Goal: Task Accomplishment & Management: Complete application form

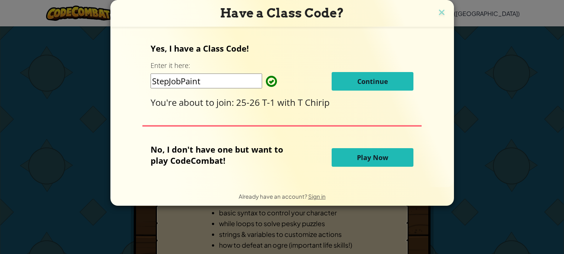
click at [369, 86] on span "Continue" at bounding box center [372, 81] width 31 height 9
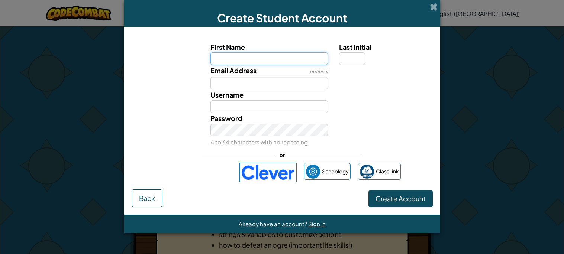
click at [293, 63] on input "First Name" at bounding box center [270, 58] width 118 height 13
type input "Krishmas Tree"
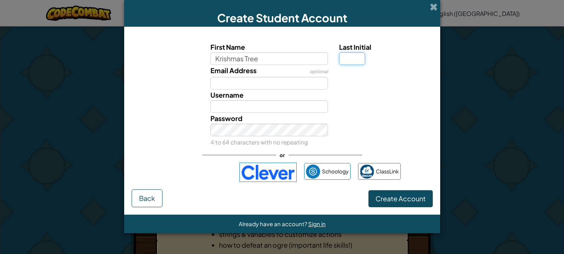
type input "Krishmas Tree"
click at [354, 57] on input "Last Initial" at bounding box center [352, 58] width 26 height 13
type input "T"
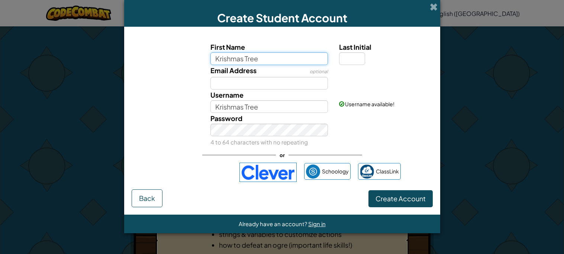
drag, startPoint x: 282, startPoint y: 62, endPoint x: 229, endPoint y: 58, distance: 53.4
click at [229, 58] on input "Krishmas Tree" at bounding box center [270, 58] width 118 height 13
type input "Krish"
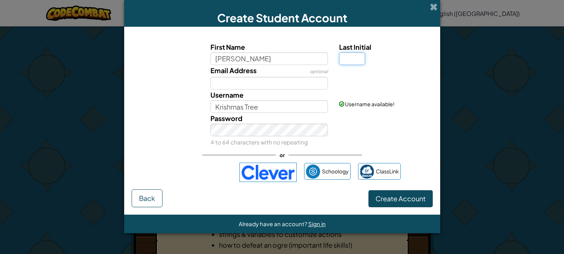
type input "Krish"
click at [357, 55] on input "Last Initial" at bounding box center [352, 58] width 26 height 13
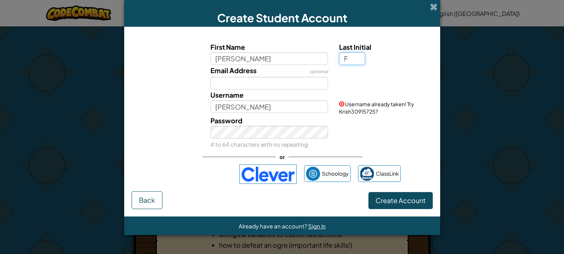
type input "F"
type input "KrishF"
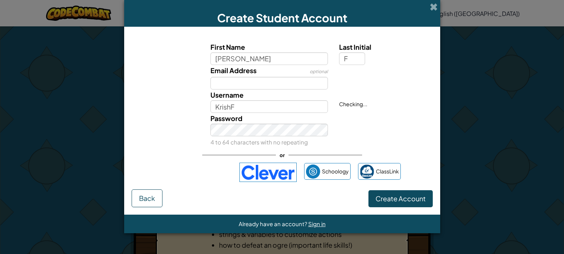
click at [279, 75] on div "Email Address optional" at bounding box center [269, 77] width 129 height 25
click at [285, 79] on input "Email Address" at bounding box center [270, 83] width 118 height 13
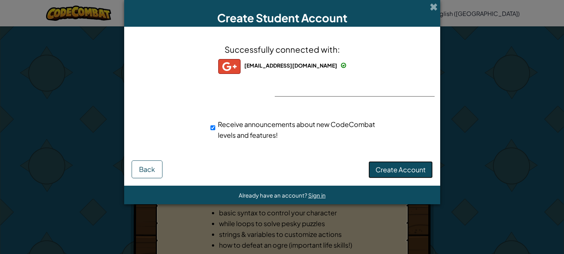
click at [384, 176] on button "Create Account" at bounding box center [401, 169] width 64 height 17
drag, startPoint x: 382, startPoint y: 172, endPoint x: 379, endPoint y: 168, distance: 4.8
click at [382, 172] on button "Create Account" at bounding box center [401, 169] width 64 height 17
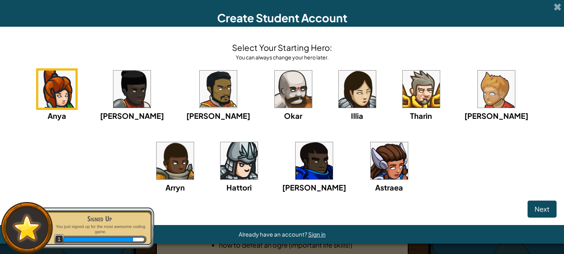
click at [275, 85] on img at bounding box center [293, 89] width 37 height 37
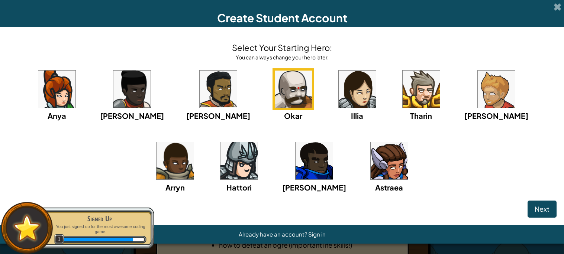
drag, startPoint x: 519, startPoint y: 204, endPoint x: 528, endPoint y: 208, distance: 10.2
click at [519, 204] on div "Next" at bounding box center [281, 209] width 549 height 17
click at [531, 208] on button "Next" at bounding box center [542, 209] width 29 height 17
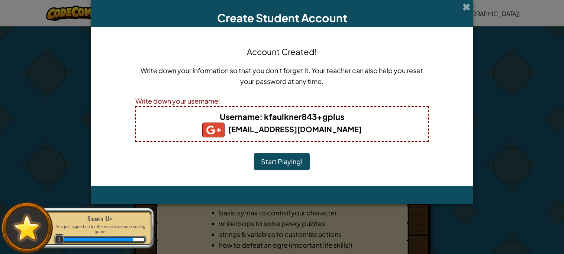
drag, startPoint x: 302, startPoint y: 108, endPoint x: 309, endPoint y: 102, distance: 9.5
click at [470, 7] on span at bounding box center [467, 7] width 8 height 8
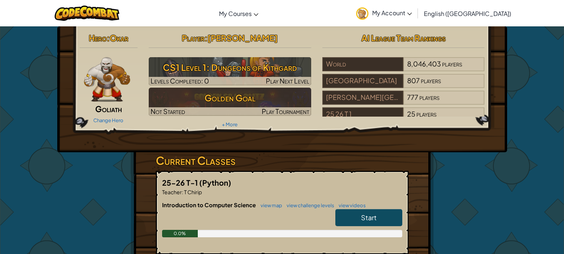
click at [99, 83] on img at bounding box center [107, 79] width 46 height 45
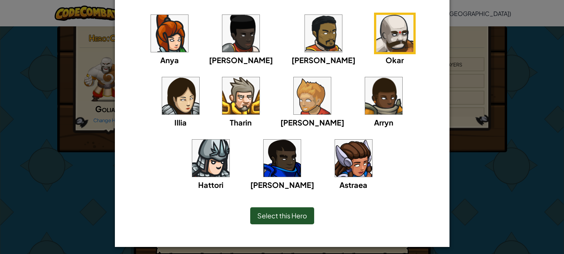
scroll to position [66, 0]
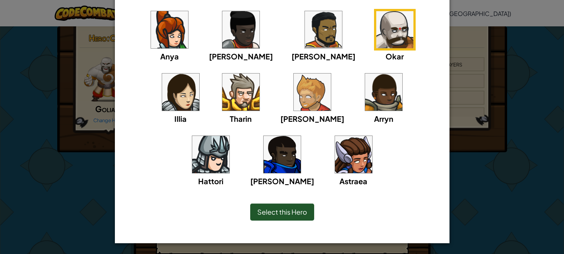
click at [294, 94] on img at bounding box center [312, 92] width 37 height 37
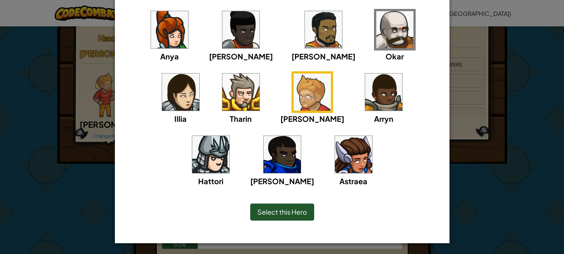
drag, startPoint x: 273, startPoint y: 211, endPoint x: 270, endPoint y: 209, distance: 4.2
click at [273, 211] on span "Select this Hero" at bounding box center [282, 212] width 50 height 9
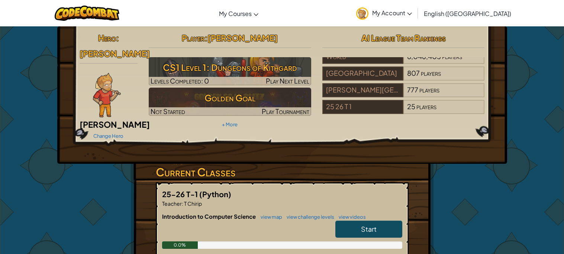
scroll to position [0, 0]
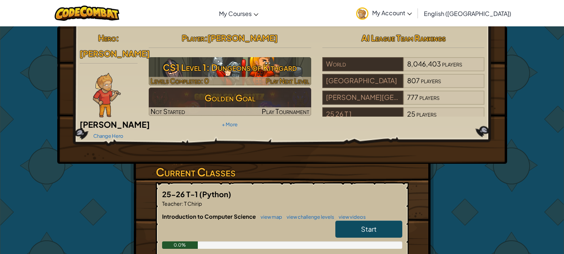
click at [280, 66] on h3 "CS1 Level 1: Dungeons of Kithgard" at bounding box center [230, 67] width 163 height 17
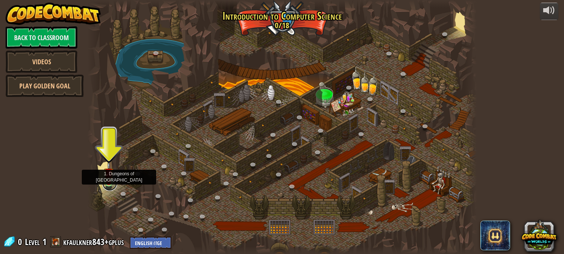
click at [109, 185] on link at bounding box center [109, 183] width 15 height 15
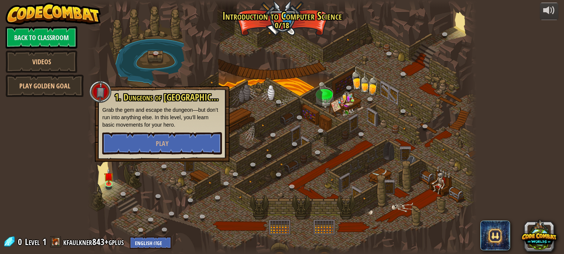
click at [109, 155] on div "1. Dungeons of [PERSON_NAME] Grab the gem and escape the dungeon—but don’t run …" at bounding box center [162, 124] width 135 height 76
click at [106, 146] on button "Play" at bounding box center [162, 143] width 120 height 22
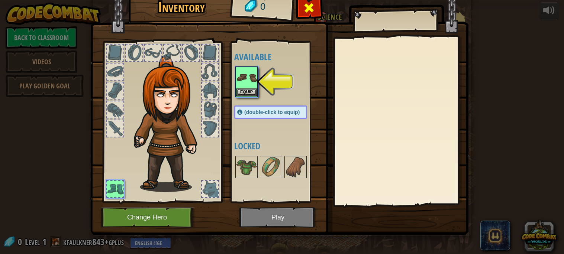
click at [315, 6] on div at bounding box center [309, 9] width 23 height 23
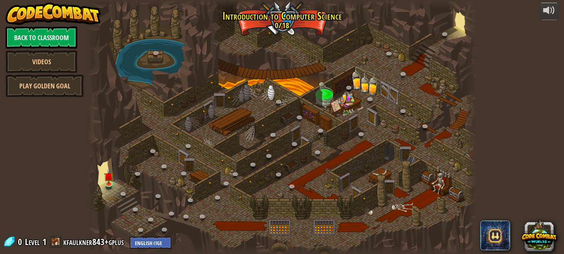
click at [53, 240] on span at bounding box center [55, 242] width 11 height 11
click at [63, 246] on link "kfaulkner843+gplus" at bounding box center [94, 242] width 63 height 12
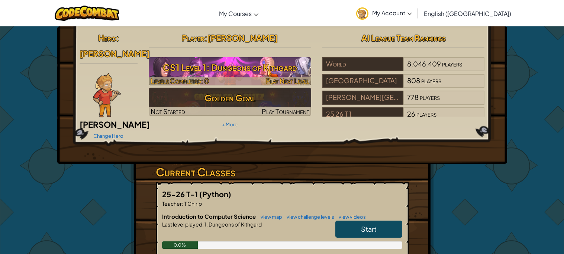
click at [242, 73] on h3 "CS1 Level 1: Dungeons of Kithgard" at bounding box center [230, 67] width 163 height 17
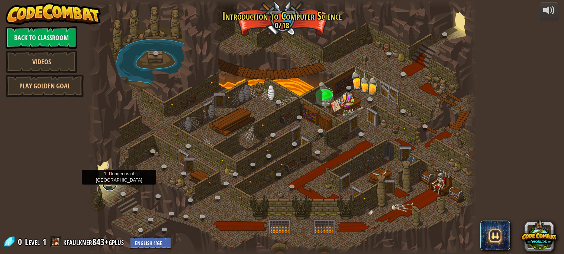
click at [109, 186] on link at bounding box center [109, 183] width 15 height 15
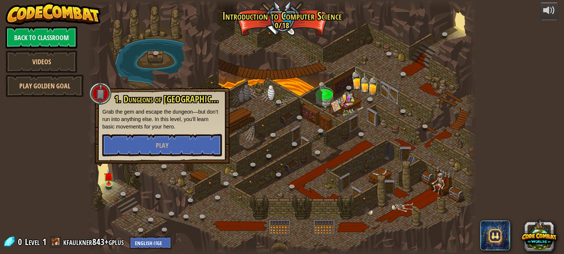
click at [145, 158] on div "1. Dungeons of [PERSON_NAME] Grab the gem and escape the dungeon—but don’t run …" at bounding box center [162, 126] width 135 height 76
click at [145, 155] on button "Play" at bounding box center [162, 145] width 120 height 22
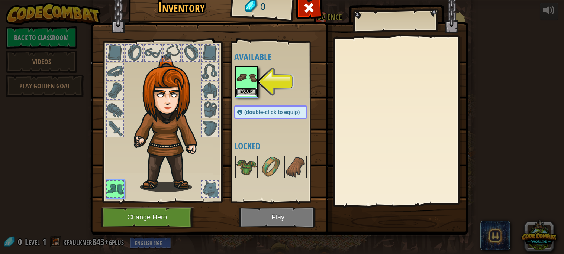
click at [250, 89] on button "Equip" at bounding box center [246, 92] width 21 height 8
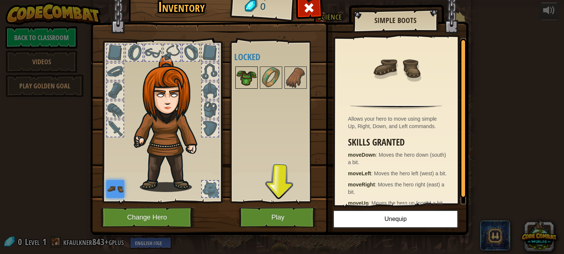
click at [248, 73] on img at bounding box center [246, 77] width 21 height 21
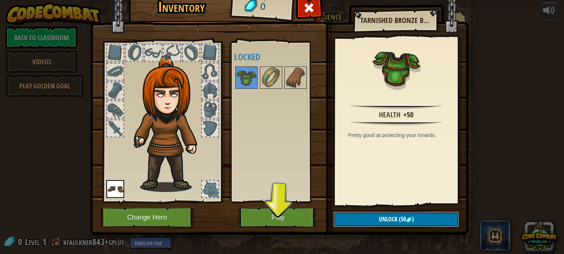
click at [387, 212] on button "Unlock (50 )" at bounding box center [396, 219] width 125 height 15
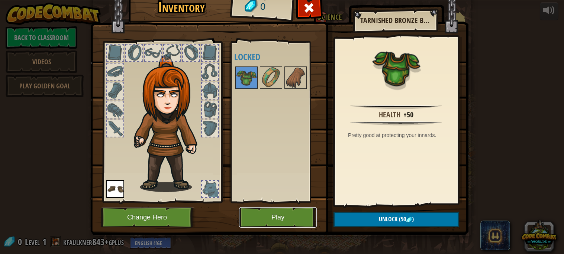
click at [284, 224] on button "Play" at bounding box center [278, 218] width 78 height 20
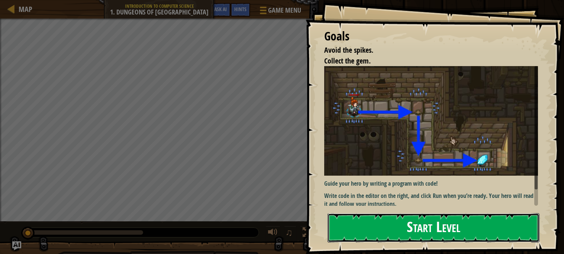
click at [388, 217] on button "Start Level" at bounding box center [434, 228] width 212 height 29
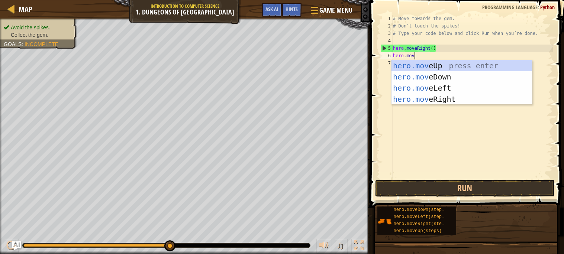
scroll to position [3, 1]
type textarea "hero.move"
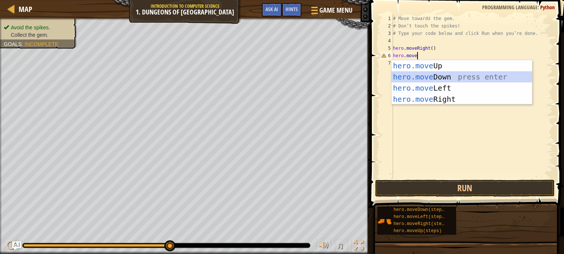
click at [434, 72] on div "hero.move Up press enter hero.move Down press enter hero.move Left press enter …" at bounding box center [462, 93] width 141 height 67
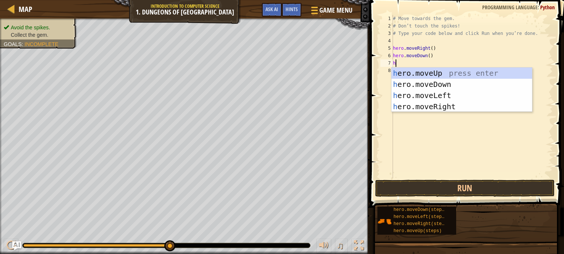
scroll to position [3, 0]
type textarea "hero."
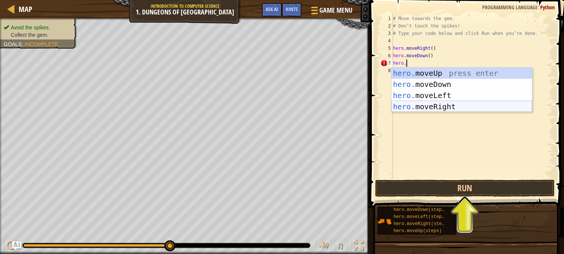
click at [455, 103] on div "hero. moveUp press enter hero. moveDown press enter hero. moveLeft press enter …" at bounding box center [462, 101] width 141 height 67
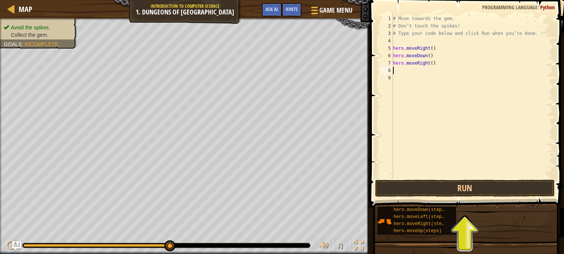
scroll to position [3, 0]
click at [400, 184] on button "Run" at bounding box center [465, 188] width 180 height 17
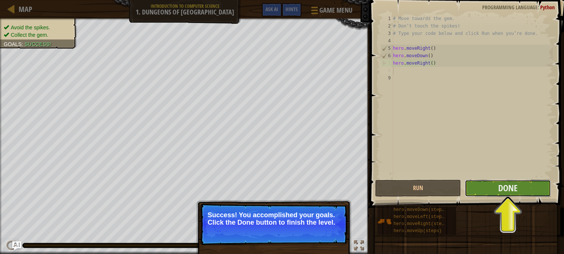
click at [521, 190] on button "Done" at bounding box center [508, 188] width 86 height 17
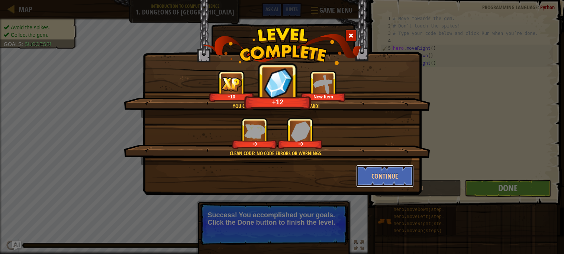
click at [414, 171] on div "Continue" at bounding box center [385, 176] width 69 height 22
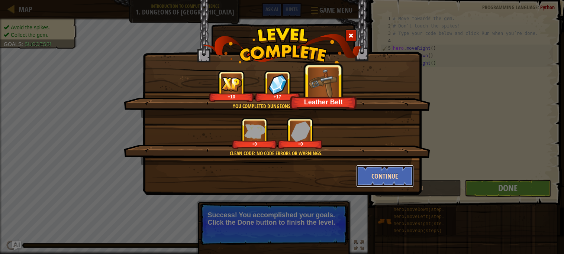
click at [394, 178] on button "Continue" at bounding box center [385, 176] width 58 height 22
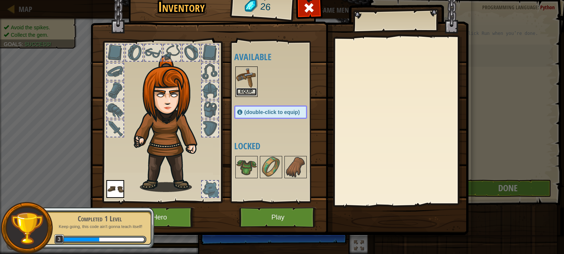
click at [251, 90] on button "Equip" at bounding box center [246, 92] width 21 height 8
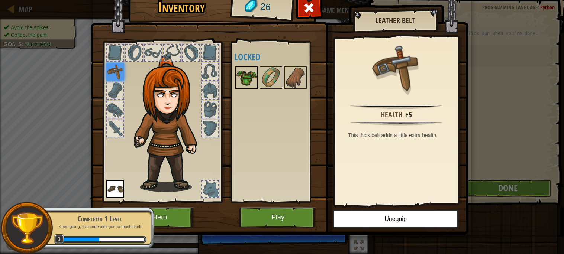
click at [243, 77] on img at bounding box center [246, 77] width 21 height 21
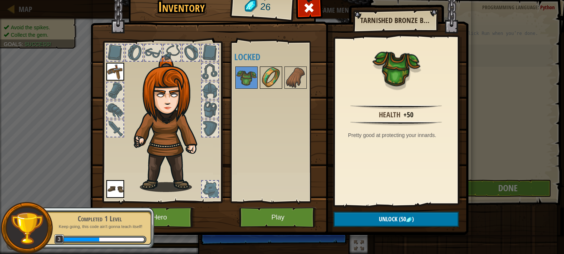
click at [271, 81] on img at bounding box center [271, 77] width 21 height 21
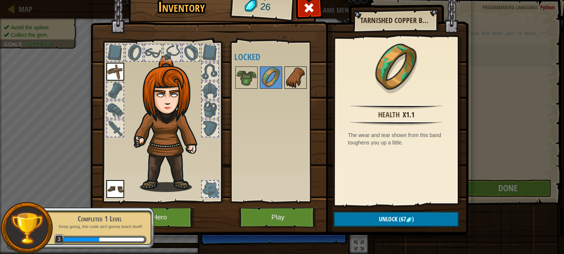
click at [292, 77] on img at bounding box center [295, 77] width 21 height 21
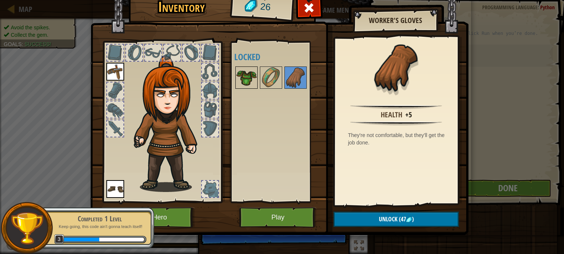
drag, startPoint x: 232, startPoint y: 78, endPoint x: 239, endPoint y: 80, distance: 7.4
click at [234, 79] on div "Available Equip Equip (double-click to equip) Locked" at bounding box center [276, 122] width 91 height 162
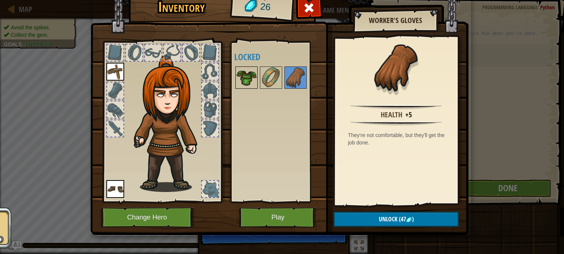
click at [241, 81] on img at bounding box center [246, 77] width 21 height 21
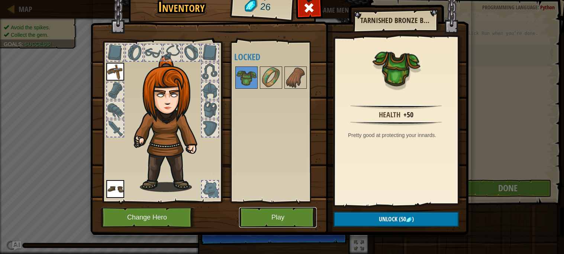
click at [264, 213] on button "Play" at bounding box center [278, 218] width 78 height 20
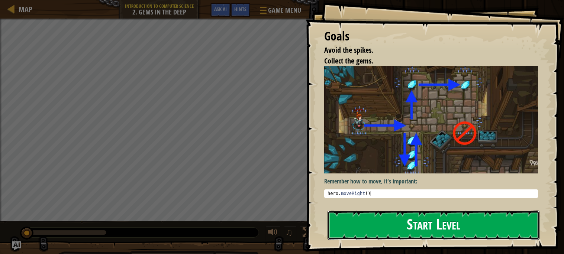
click at [410, 219] on button "Start Level" at bounding box center [434, 225] width 212 height 29
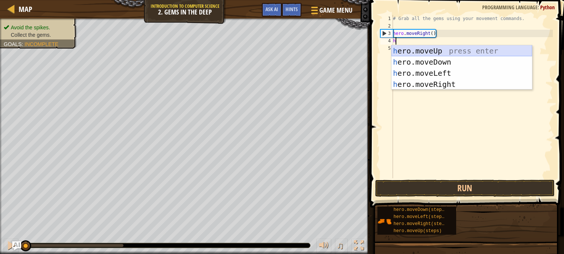
scroll to position [3, 0]
type textarea "hero."
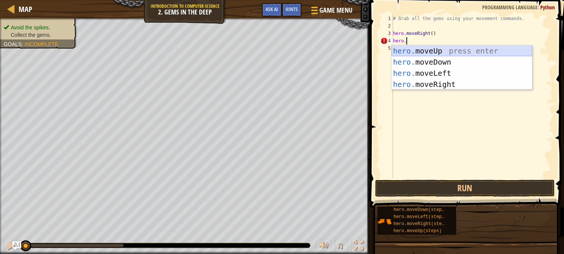
click at [418, 51] on div "hero. moveUp press enter hero. moveDown press enter hero. moveLeft press enter …" at bounding box center [462, 78] width 141 height 67
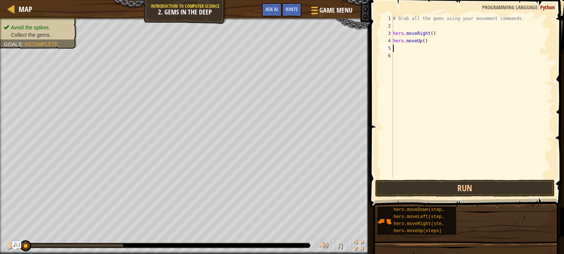
scroll to position [3, 0]
click at [417, 51] on div "# Grab all the gems using your movement commands. hero . moveRight ( ) hero . m…" at bounding box center [472, 104] width 161 height 179
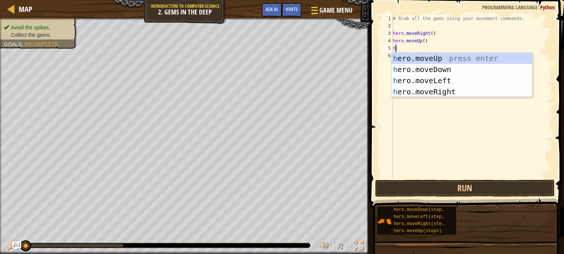
type textarea "her"
click at [433, 89] on div "her o.moveUp press enter her o.moveDown press enter her o.moveLeft press enter …" at bounding box center [462, 86] width 141 height 67
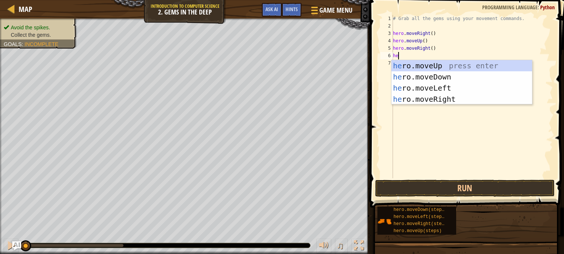
type textarea "hero"
click at [444, 77] on div "hero .moveUp press enter hero .moveDown press enter hero .moveLeft press enter …" at bounding box center [462, 93] width 141 height 67
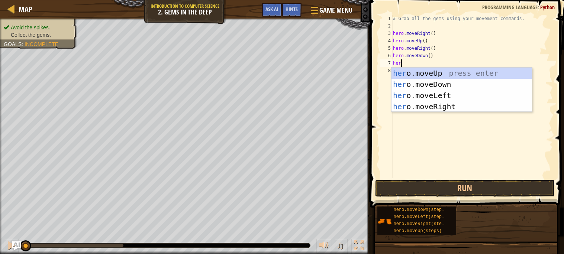
type textarea "hero"
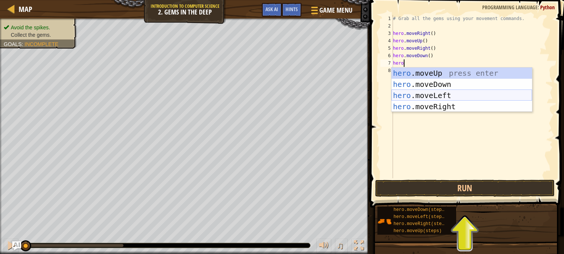
click at [467, 93] on div "hero .moveUp press enter hero .moveDown press enter hero .moveLeft press enter …" at bounding box center [462, 101] width 141 height 67
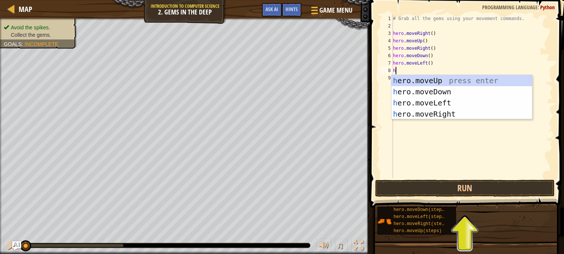
type textarea "her"
click at [451, 94] on div "her o.moveUp press enter her o.moveDown press enter her o.moveLeft press enter …" at bounding box center [462, 108] width 141 height 67
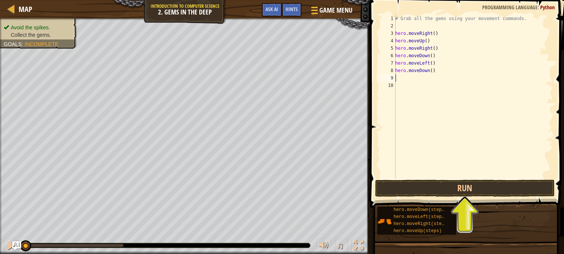
scroll to position [3, 0]
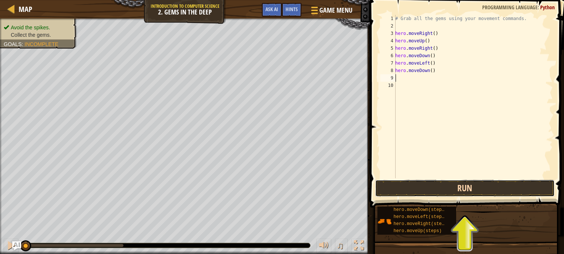
click at [458, 190] on button "Run" at bounding box center [465, 188] width 180 height 17
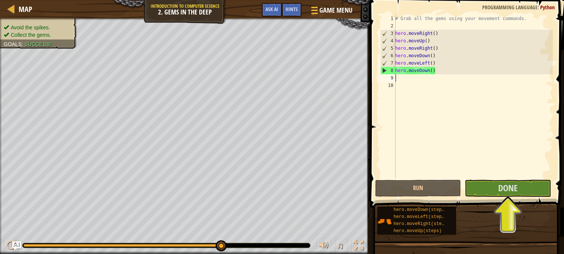
click at [509, 189] on span "Done" at bounding box center [507, 188] width 19 height 12
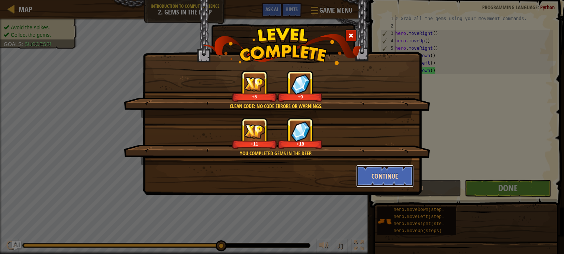
click at [366, 176] on button "Continue" at bounding box center [385, 176] width 58 height 22
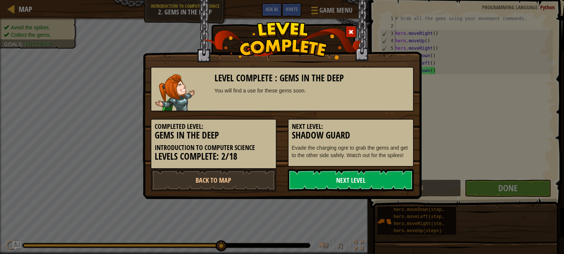
click at [343, 178] on link "Next Level" at bounding box center [351, 180] width 126 height 22
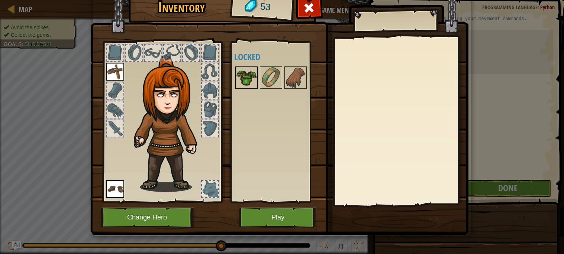
click at [249, 87] on img at bounding box center [246, 77] width 21 height 21
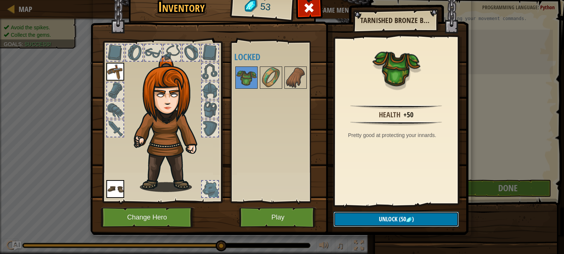
click at [395, 220] on span "Unlock" at bounding box center [388, 219] width 19 height 8
click at [388, 220] on button "Confirm" at bounding box center [396, 219] width 125 height 15
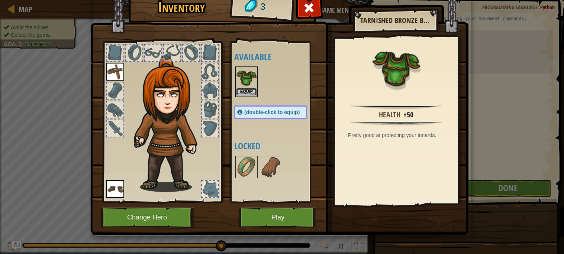
click at [252, 92] on button "Equip" at bounding box center [246, 92] width 21 height 8
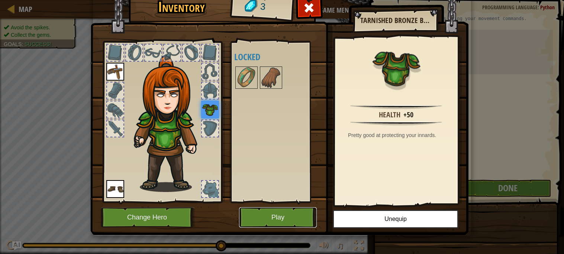
click at [267, 219] on button "Play" at bounding box center [278, 218] width 78 height 20
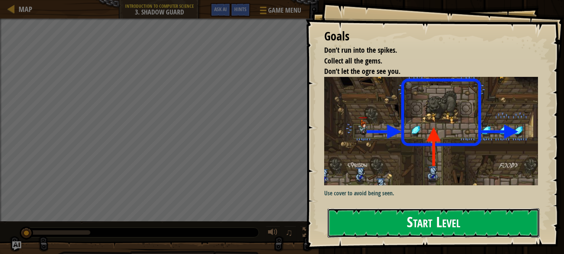
click at [391, 220] on button "Start Level" at bounding box center [434, 223] width 212 height 29
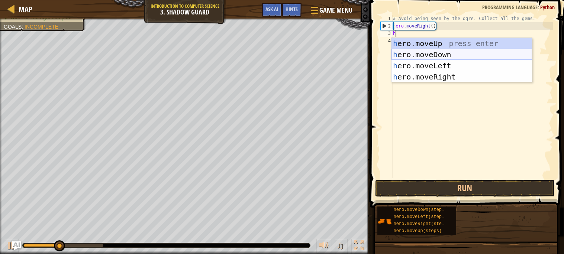
scroll to position [3, 0]
type textarea "he"
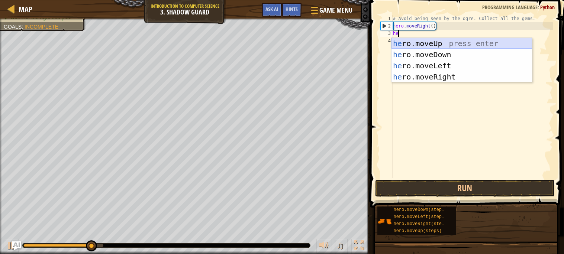
click at [409, 38] on div "he ro.moveUp press enter he ro.moveDown press enter he ro.moveLeft press enter …" at bounding box center [462, 71] width 141 height 67
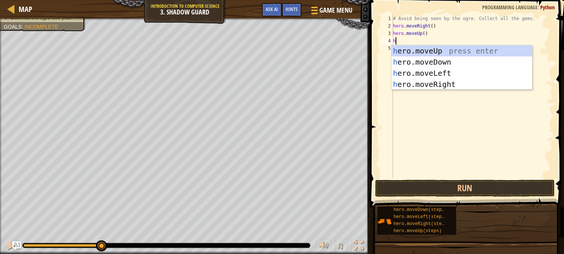
type textarea "he"
click at [442, 84] on div "he ro.moveUp press enter he ro.moveDown press enter he ro.moveLeft press enter …" at bounding box center [462, 78] width 141 height 67
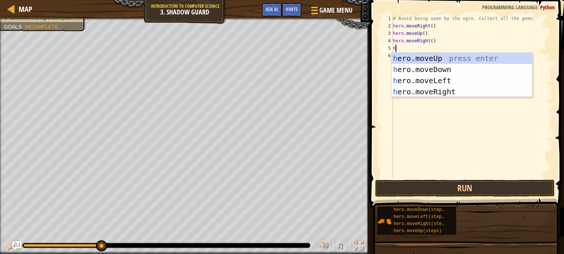
type textarea "he"
click at [442, 72] on div "he ro.moveUp press enter he ro.moveDown press enter he ro.moveLeft press enter …" at bounding box center [462, 86] width 141 height 67
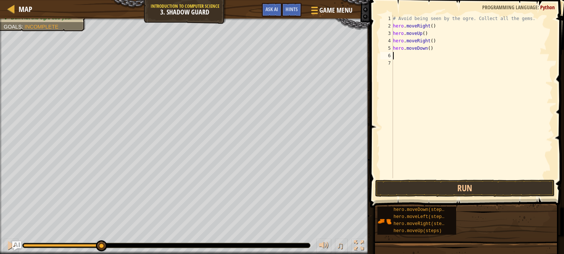
type textarea "h"
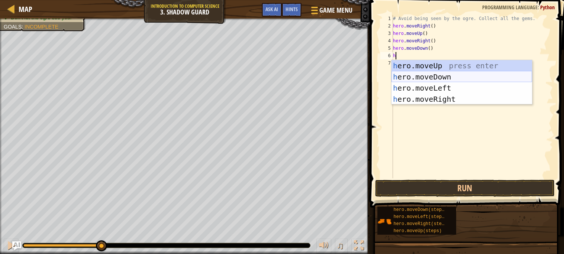
click at [430, 82] on div "h ero.moveUp press enter h ero.moveDown press enter h ero.moveLeft press enter …" at bounding box center [462, 93] width 141 height 67
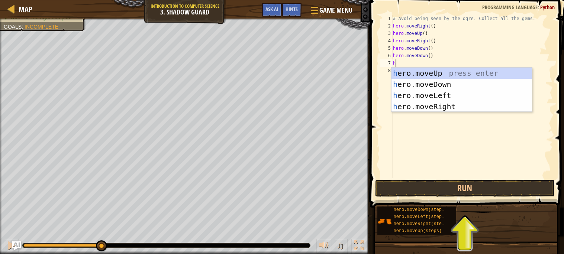
click at [423, 51] on div "# Avoid being seen by the ogre. Collect all the gems. hero . moveRight ( ) hero…" at bounding box center [472, 104] width 161 height 179
type textarea "hero.moveDown()"
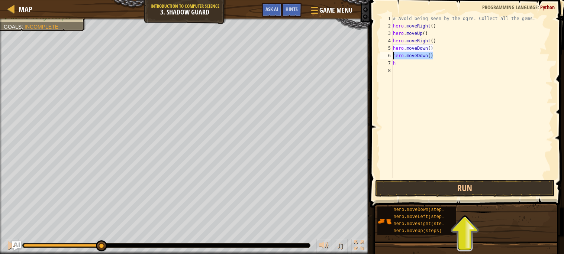
drag, startPoint x: 444, startPoint y: 57, endPoint x: 389, endPoint y: 54, distance: 54.7
click at [389, 54] on div "hero.moveDown() 1 2 3 4 5 6 7 8 # Avoid being seen by the ogre. Collect all the…" at bounding box center [466, 97] width 174 height 164
type textarea "he"
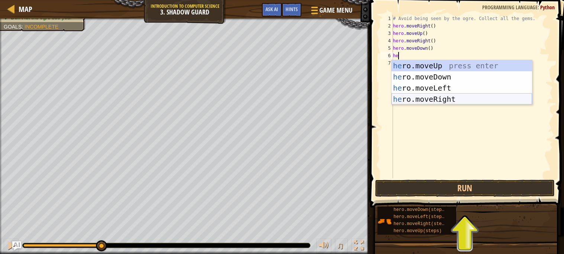
click at [416, 97] on div "he ro.moveUp press enter he ro.moveDown press enter he ro.moveLeft press enter …" at bounding box center [462, 93] width 141 height 67
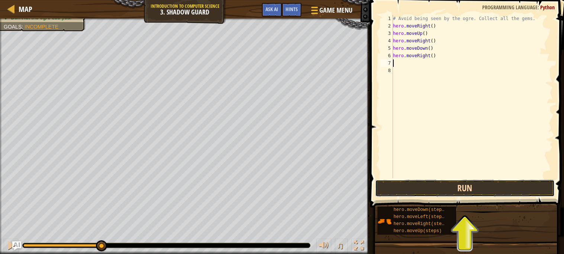
click at [439, 184] on button "Run" at bounding box center [465, 188] width 180 height 17
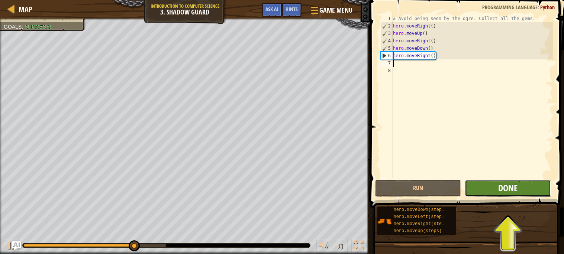
click at [502, 188] on span "Done" at bounding box center [507, 188] width 19 height 12
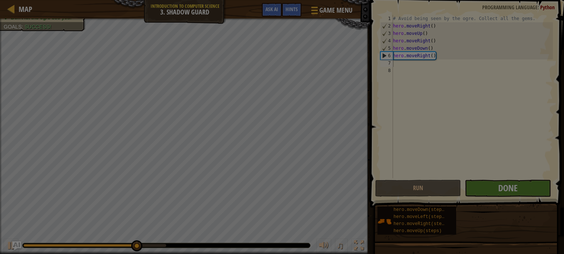
click at [500, 189] on div at bounding box center [282, 127] width 564 height 254
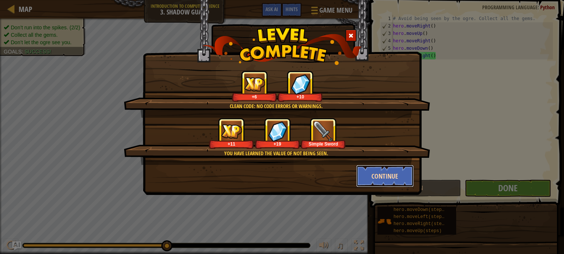
click at [385, 174] on button "Continue" at bounding box center [385, 176] width 58 height 22
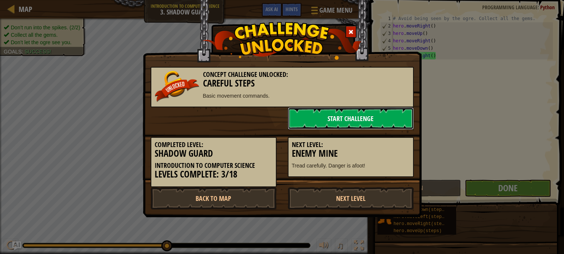
click at [344, 118] on link "Start Challenge" at bounding box center [351, 119] width 126 height 22
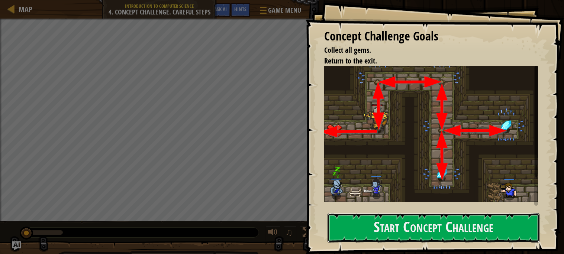
drag, startPoint x: 394, startPoint y: 236, endPoint x: 352, endPoint y: 199, distance: 55.8
click at [394, 236] on button "Start Concept Challenge" at bounding box center [434, 228] width 212 height 29
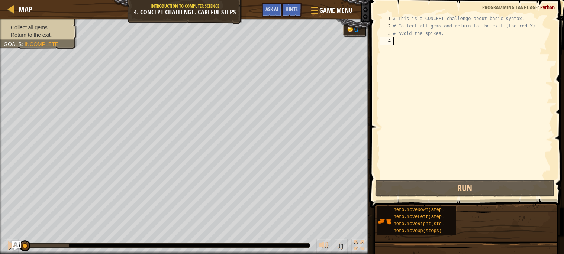
type textarea "h"
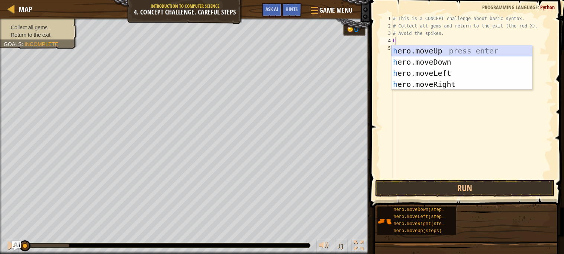
drag, startPoint x: 456, startPoint y: 51, endPoint x: 467, endPoint y: 57, distance: 12.3
click at [455, 51] on div "h ero.moveUp press enter h ero.moveDown press enter h ero.moveLeft press enter …" at bounding box center [462, 78] width 141 height 67
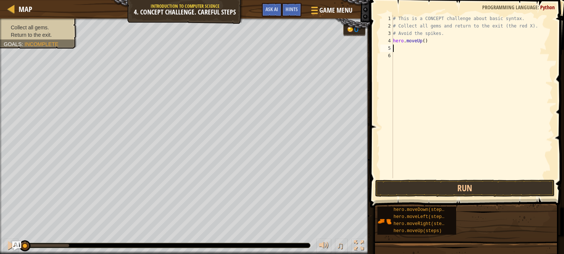
type textarea "h"
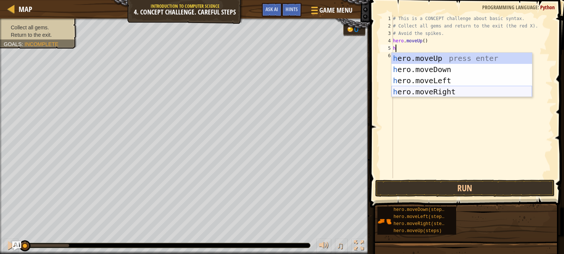
click at [432, 92] on div "h ero.moveUp press enter h ero.moveDown press enter h ero.moveLeft press enter …" at bounding box center [462, 86] width 141 height 67
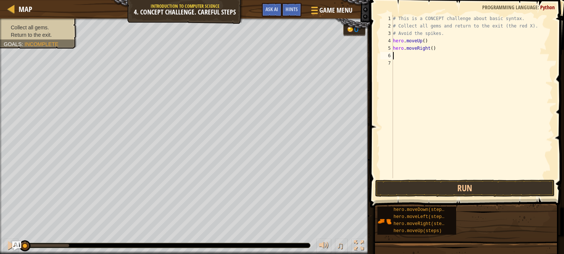
type textarea "h"
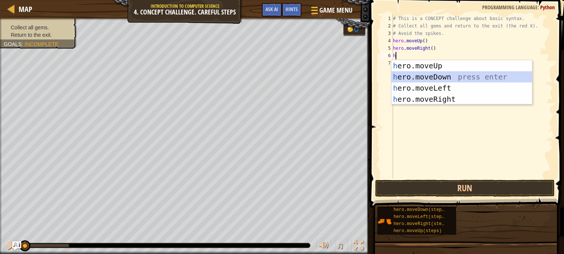
click at [422, 74] on div "h ero.moveUp press enter h ero.moveDown press enter h ero.moveLeft press enter …" at bounding box center [462, 93] width 141 height 67
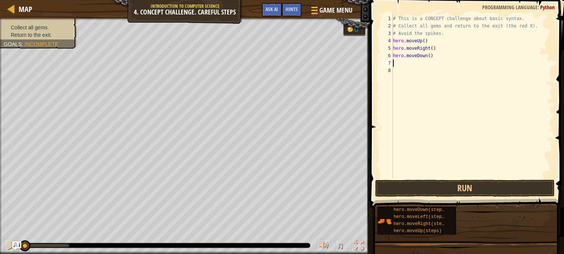
type textarea "h"
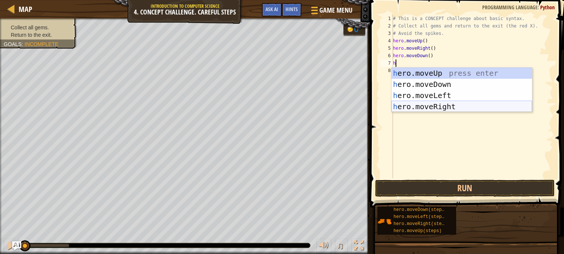
click at [425, 106] on div "h ero.moveUp press enter h ero.moveDown press enter h ero.moveLeft press enter …" at bounding box center [462, 101] width 141 height 67
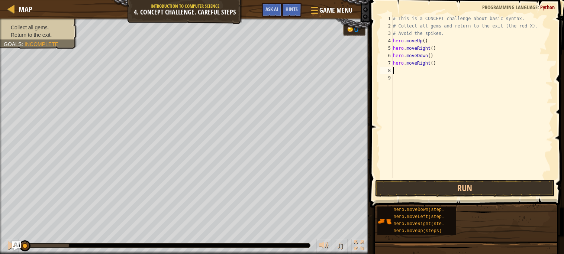
type textarea "h"
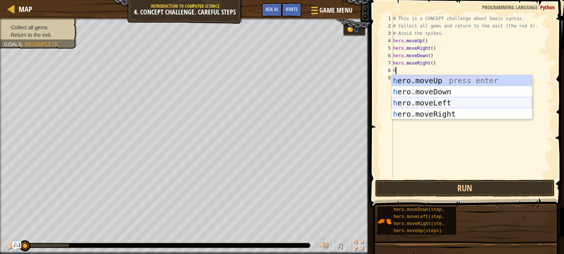
click at [434, 101] on div "h ero.moveUp press enter h ero.moveDown press enter h ero.moveLeft press enter …" at bounding box center [462, 108] width 141 height 67
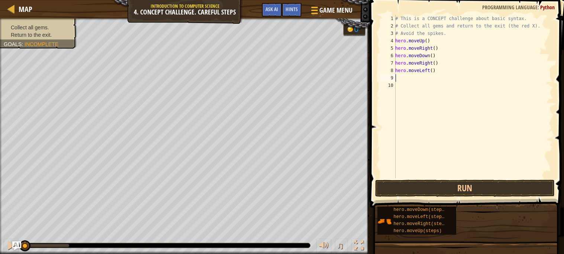
type textarea "h"
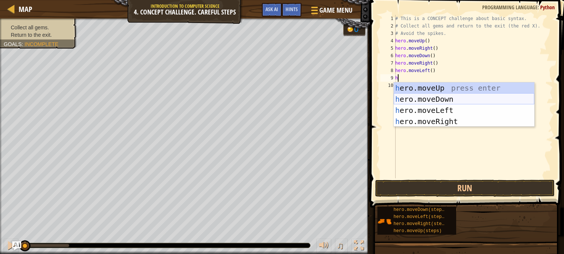
click at [435, 96] on div "h ero.moveUp press enter h ero.moveDown press enter h ero.moveLeft press enter …" at bounding box center [464, 116] width 141 height 67
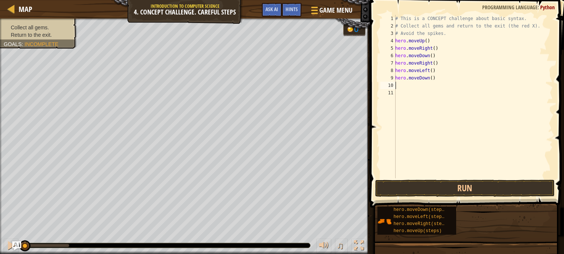
type textarea "h"
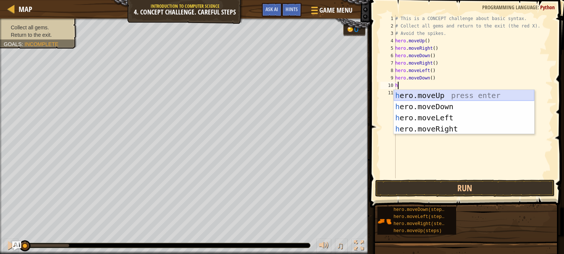
click at [441, 97] on div "h ero.moveUp press enter h ero.moveDown press enter h ero.moveLeft press enter …" at bounding box center [464, 123] width 141 height 67
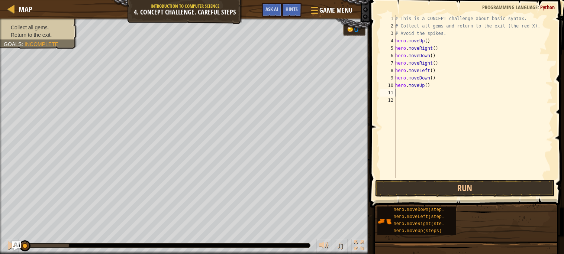
type textarea "h"
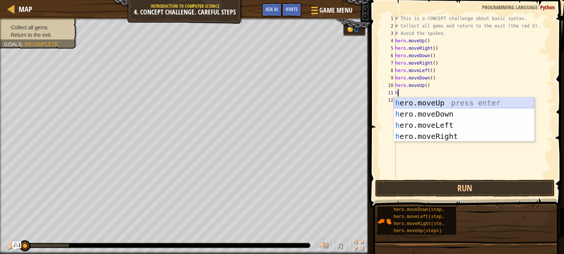
click at [440, 102] on div "h ero.moveUp press enter h ero.moveDown press enter h ero.moveLeft press enter …" at bounding box center [464, 130] width 141 height 67
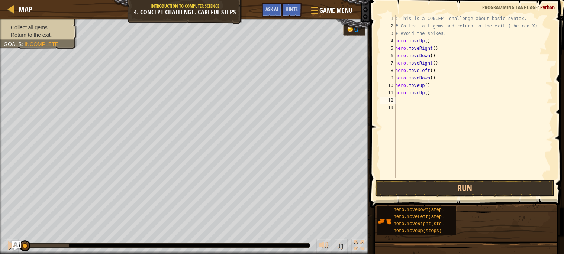
type textarea "h"
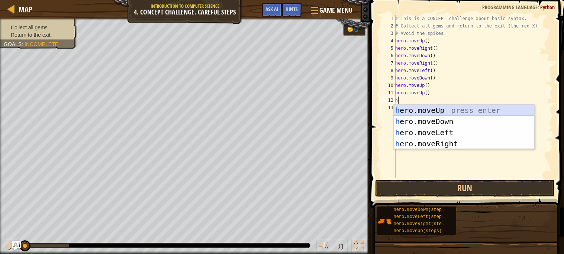
click at [452, 110] on div "h ero.moveUp press enter h ero.moveDown press enter h ero.moveLeft press enter …" at bounding box center [464, 138] width 141 height 67
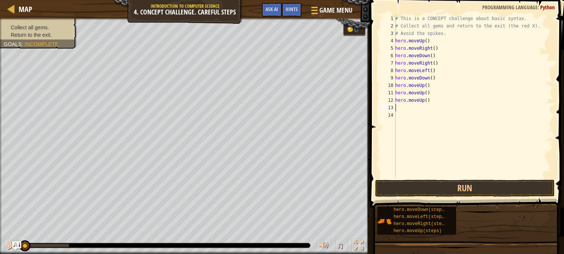
type textarea "h"
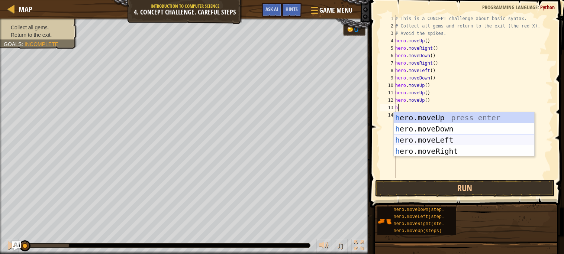
click at [439, 138] on div "h ero.moveUp press enter h ero.moveDown press enter h ero.moveLeft press enter …" at bounding box center [464, 145] width 141 height 67
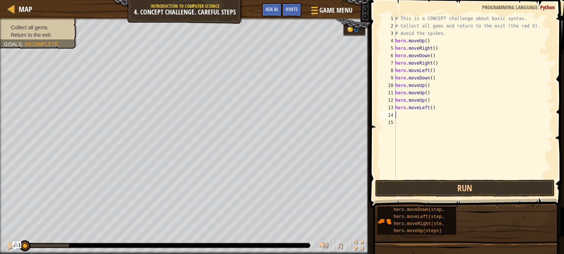
type textarea "h"
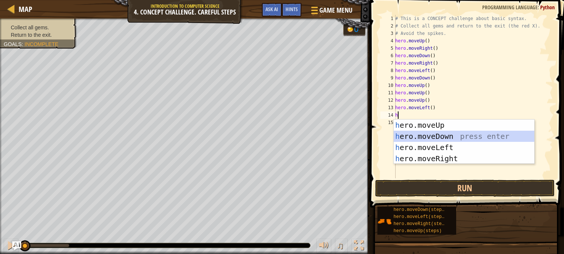
click at [434, 139] on div "h ero.moveUp press enter h ero.moveDown press enter h ero.moveLeft press enter …" at bounding box center [464, 153] width 141 height 67
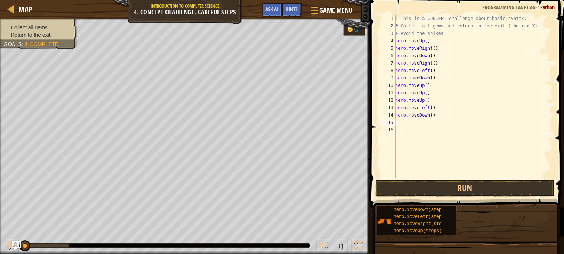
type textarea "h"
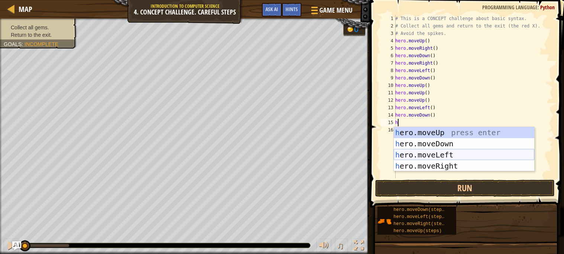
click at [425, 151] on div "h ero.moveUp press enter h ero.moveDown press enter h ero.moveLeft press enter …" at bounding box center [464, 160] width 141 height 67
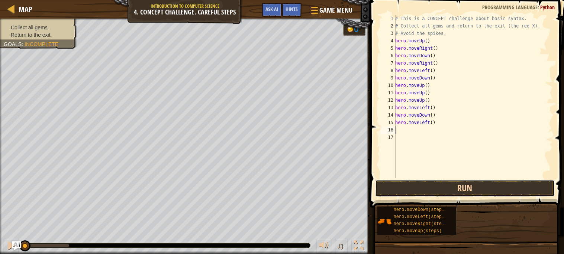
click at [442, 194] on button "Run" at bounding box center [465, 188] width 180 height 17
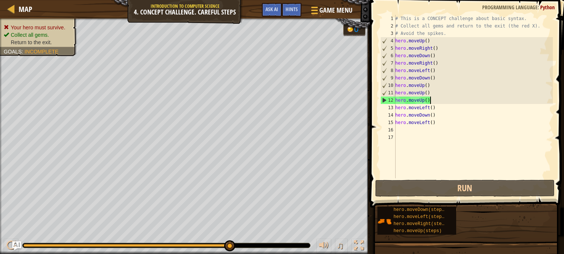
click at [440, 98] on div "# This is a CONCEPT challenge about basic syntax. # Collect all gems and return…" at bounding box center [473, 104] width 159 height 179
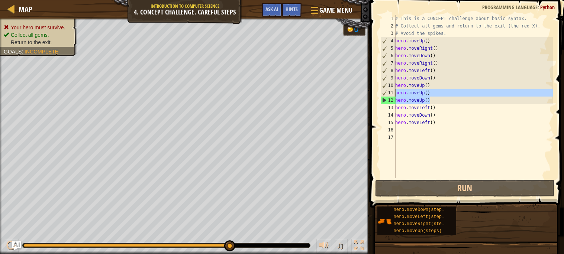
drag, startPoint x: 436, startPoint y: 99, endPoint x: 394, endPoint y: 96, distance: 42.2
click at [394, 96] on div "hero.moveUp() 1 2 3 4 5 6 7 8 9 10 11 12 13 14 15 16 17 # This is a CONCEPT cha…" at bounding box center [466, 97] width 174 height 164
type textarea "hero.moveUp() hero.moveUp()"
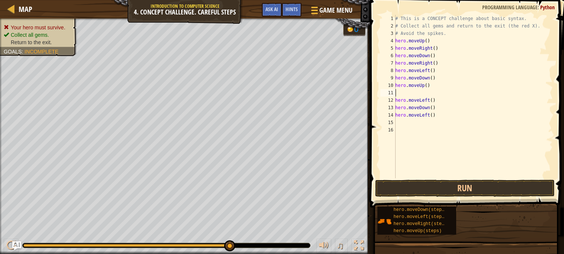
type textarea "hero.moveUp()"
click at [436, 181] on button "Run" at bounding box center [465, 188] width 180 height 17
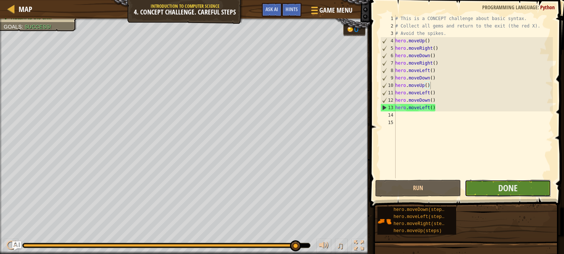
click at [530, 186] on button "Done" at bounding box center [508, 188] width 86 height 17
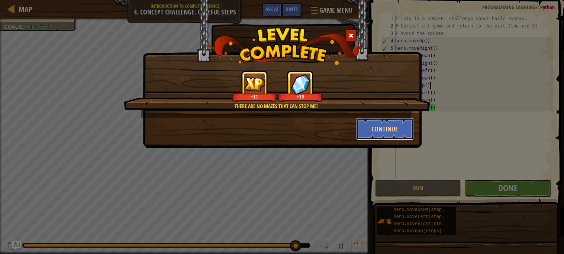
click at [404, 125] on button "Continue" at bounding box center [385, 129] width 58 height 22
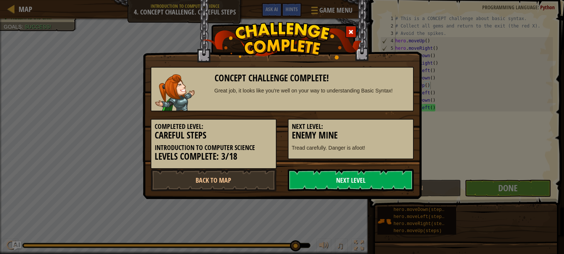
click at [339, 179] on link "Next Level" at bounding box center [351, 180] width 126 height 22
click at [332, 175] on link "Next Level" at bounding box center [351, 180] width 126 height 22
click at [316, 180] on link "Next Level" at bounding box center [351, 180] width 126 height 22
click at [315, 179] on link "Next Level" at bounding box center [351, 180] width 126 height 22
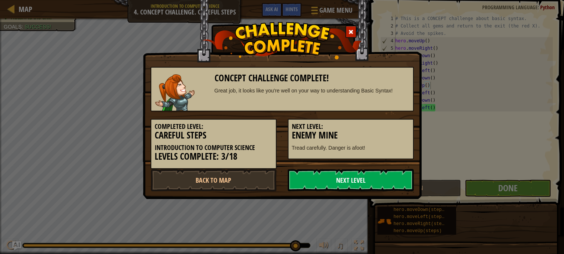
click at [314, 179] on link "Next Level" at bounding box center [351, 180] width 126 height 22
click at [312, 179] on link "Next Level" at bounding box center [351, 180] width 126 height 22
click at [311, 179] on link "Next Level" at bounding box center [351, 180] width 126 height 22
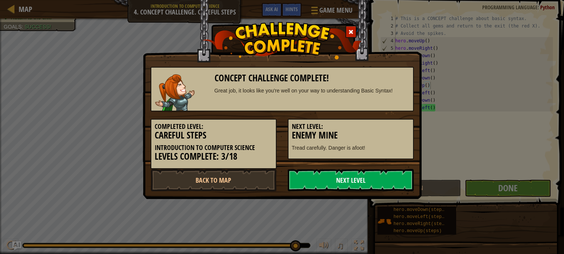
click at [311, 179] on link "Next Level" at bounding box center [351, 180] width 126 height 22
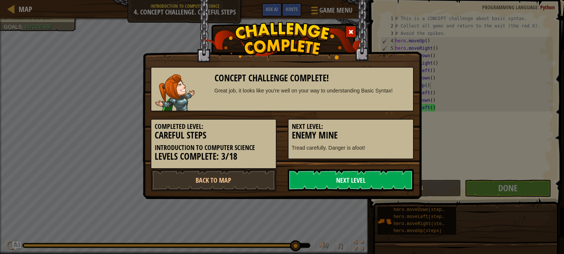
click at [311, 179] on link "Next Level" at bounding box center [351, 180] width 126 height 22
drag, startPoint x: 311, startPoint y: 179, endPoint x: 309, endPoint y: 173, distance: 5.5
click at [311, 178] on link "Next Level" at bounding box center [351, 180] width 126 height 22
click at [310, 176] on link "Next Level" at bounding box center [351, 180] width 126 height 22
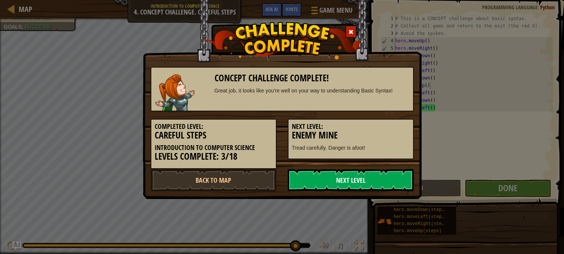
click at [309, 173] on link "Next Level" at bounding box center [351, 180] width 126 height 22
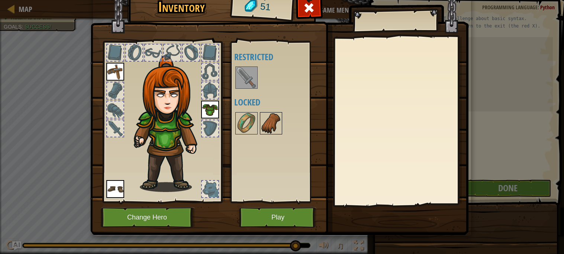
click at [274, 124] on img at bounding box center [271, 123] width 21 height 21
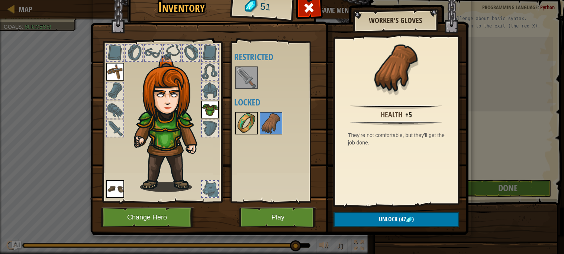
click at [249, 116] on img at bounding box center [246, 123] width 21 height 21
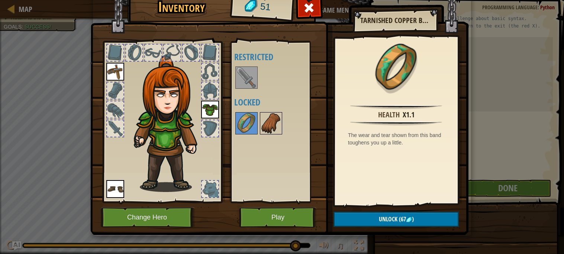
click at [262, 124] on img at bounding box center [271, 123] width 21 height 21
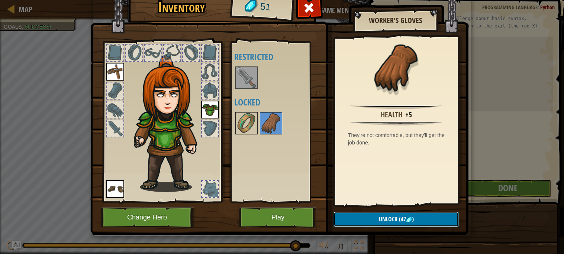
click at [394, 221] on span "Unlock" at bounding box center [388, 219] width 19 height 8
click at [393, 217] on button "Confirm" at bounding box center [396, 219] width 125 height 15
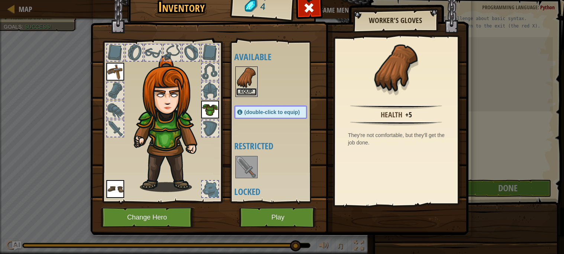
click at [246, 90] on button "Equip" at bounding box center [246, 92] width 21 height 8
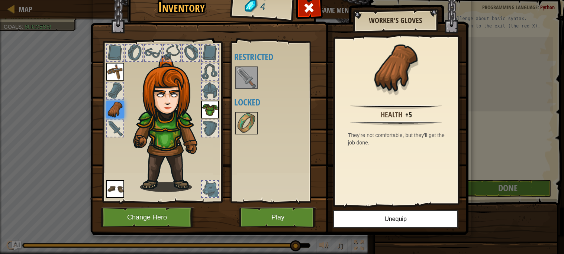
click at [250, 83] on img at bounding box center [246, 77] width 21 height 21
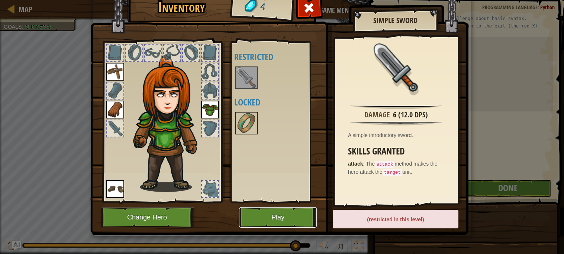
click at [302, 214] on button "Play" at bounding box center [278, 218] width 78 height 20
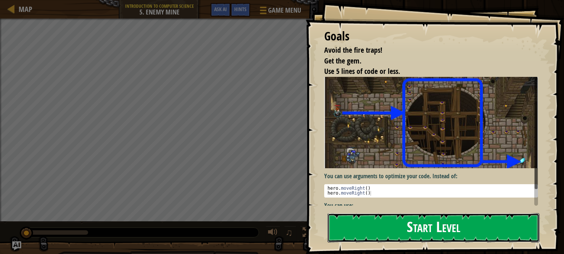
click at [365, 234] on button "Start Level" at bounding box center [434, 228] width 212 height 29
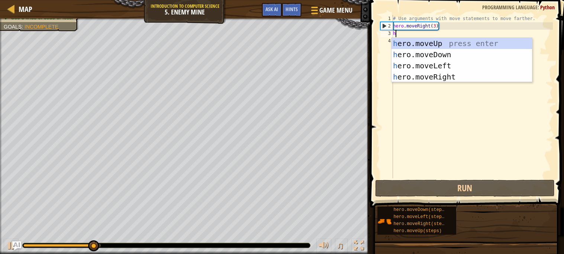
scroll to position [3, 0]
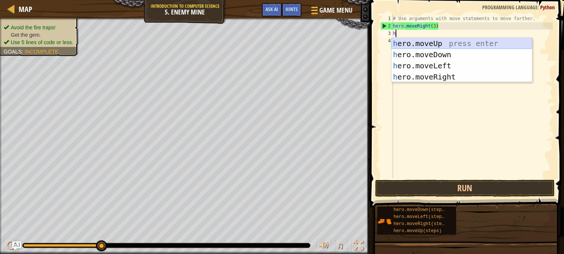
type textarea "h"
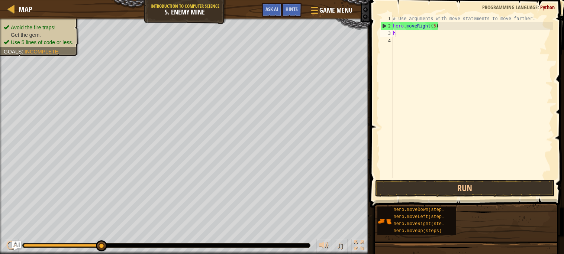
click at [426, 0] on body "Map Introduction to Computer Science 5. Enemy Mine Game Menu Done Hints Ask AI …" at bounding box center [282, 0] width 564 height 0
click at [399, 35] on div "# Use arguments with move statements to move farther. hero . moveRight ( 3 ) h" at bounding box center [472, 104] width 161 height 179
type textarea "h"
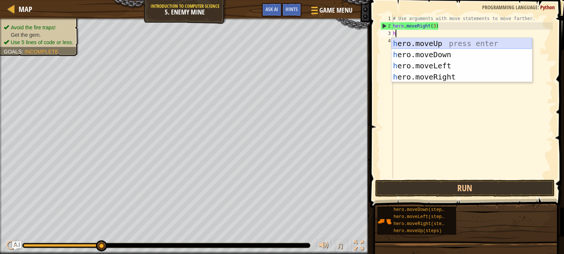
click at [427, 39] on div "h ero.moveUp press enter h ero.moveDown press enter h ero.moveLeft press enter …" at bounding box center [462, 71] width 141 height 67
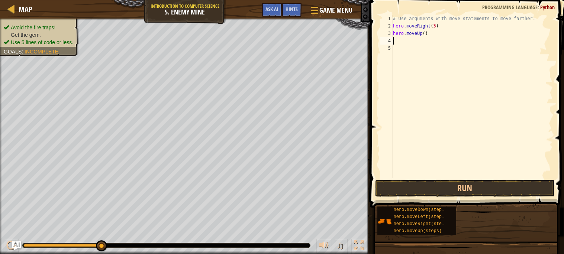
type textarea "h"
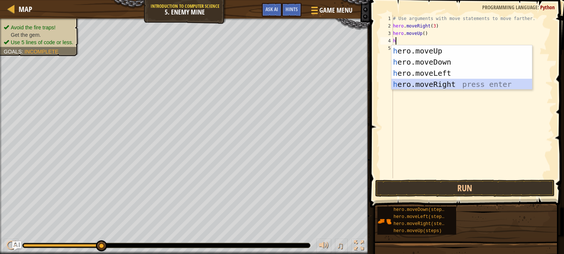
click at [409, 85] on div "h ero.moveUp press enter h ero.moveDown press enter h ero.moveLeft press enter …" at bounding box center [462, 78] width 141 height 67
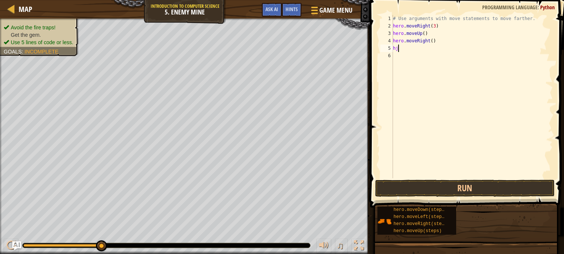
type textarea "h"
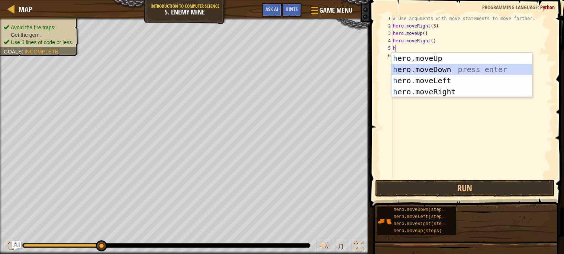
click at [412, 70] on div "h ero.moveUp press enter h ero.moveDown press enter h ero.moveLeft press enter …" at bounding box center [462, 86] width 141 height 67
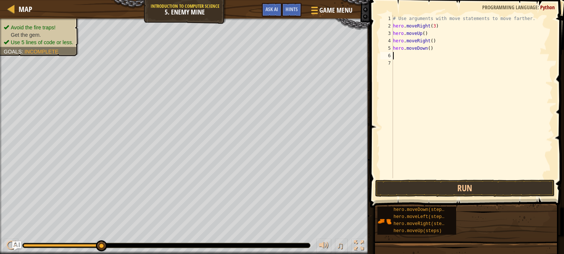
type textarea "g"
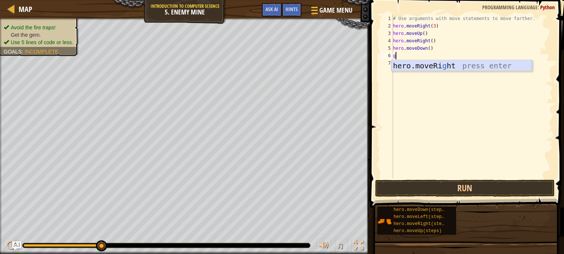
click at [419, 63] on div "hero.moveRi g ht press enter" at bounding box center [462, 76] width 141 height 33
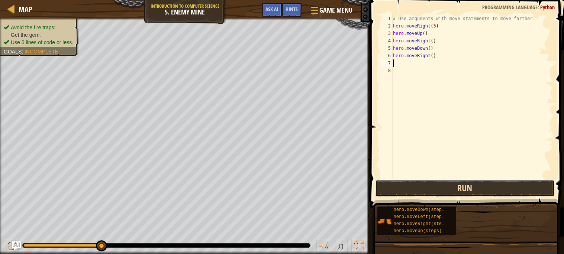
click at [447, 181] on button "Run" at bounding box center [465, 188] width 180 height 17
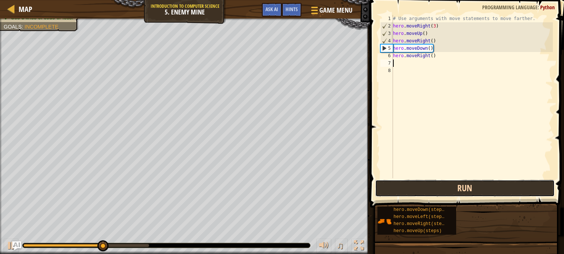
click at [429, 192] on button "Run" at bounding box center [465, 188] width 180 height 17
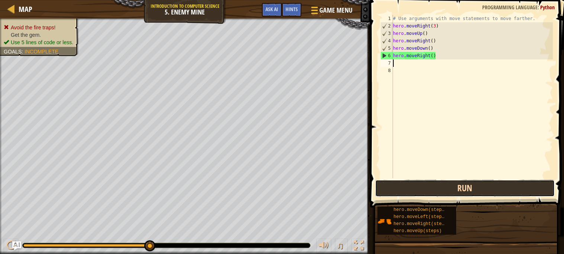
click at [424, 185] on button "Run" at bounding box center [465, 188] width 180 height 17
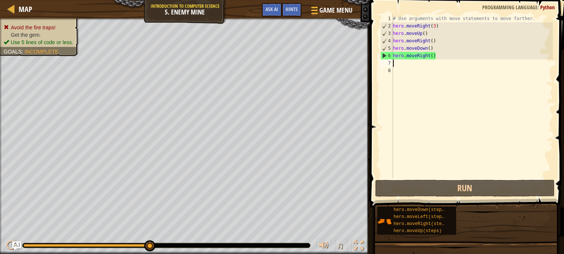
click at [430, 46] on div "# Use arguments with move statements to move farther. hero . moveRight ( 3 ) he…" at bounding box center [472, 104] width 161 height 179
type textarea "hero.moveDown(3)"
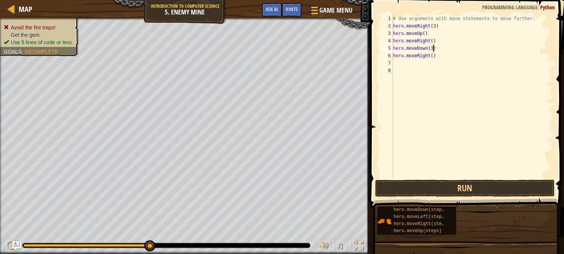
click at [448, 62] on div "# Use arguments with move statements to move farther. hero . moveRight ( 3 ) he…" at bounding box center [472, 104] width 161 height 179
click at [433, 56] on div "# Use arguments with move statements to move farther. hero . moveRight ( 3 ) he…" at bounding box center [472, 104] width 161 height 179
type textarea "hero.moveRight(3)"
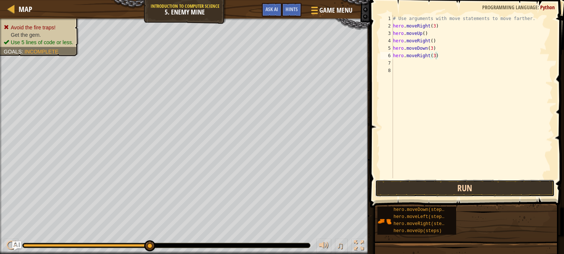
click at [401, 186] on button "Run" at bounding box center [465, 188] width 180 height 17
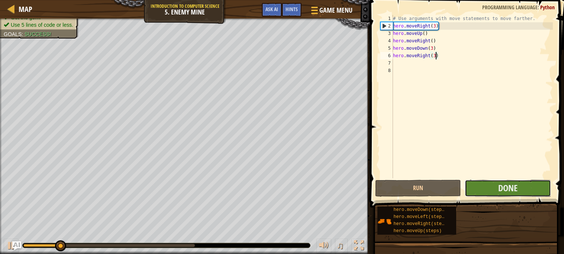
click at [494, 182] on button "Done" at bounding box center [508, 188] width 86 height 17
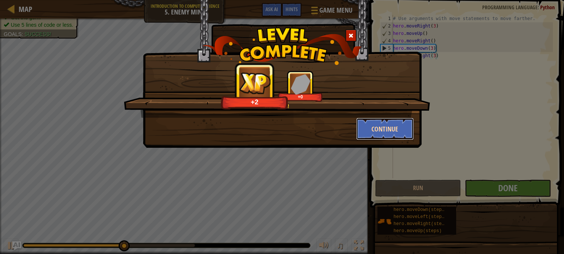
click at [392, 135] on button "Continue" at bounding box center [385, 129] width 58 height 22
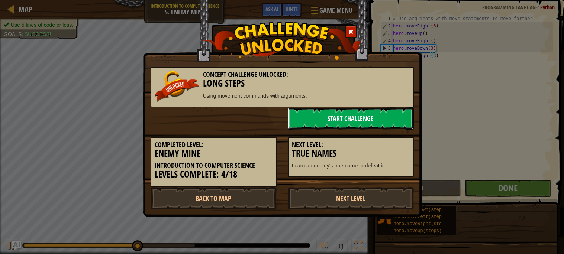
click at [375, 122] on link "Start Challenge" at bounding box center [351, 119] width 126 height 22
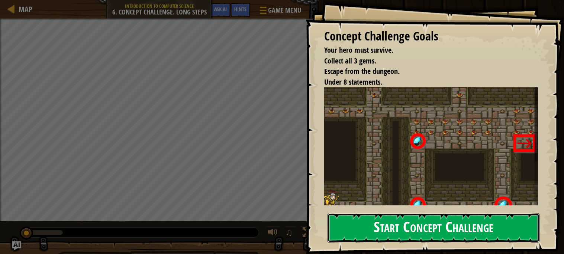
click at [370, 219] on button "Start Concept Challenge" at bounding box center [434, 228] width 212 height 29
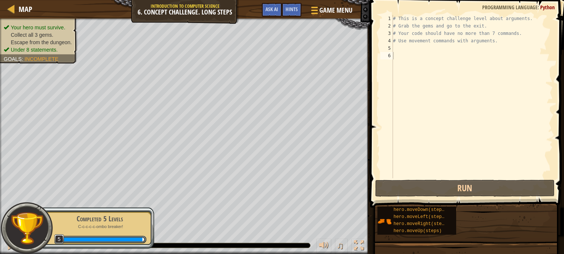
click at [39, 42] on span "Escape from the dungeon." at bounding box center [41, 42] width 61 height 6
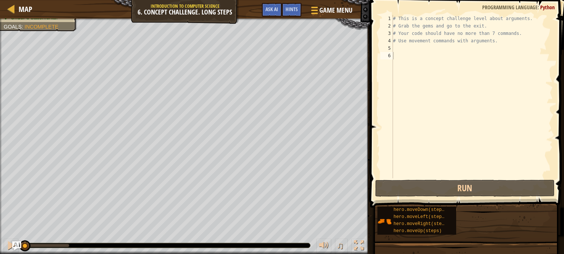
click at [414, 56] on div "# This is a concept challenge level about arguments. # Grab the gems and go to …" at bounding box center [472, 104] width 161 height 179
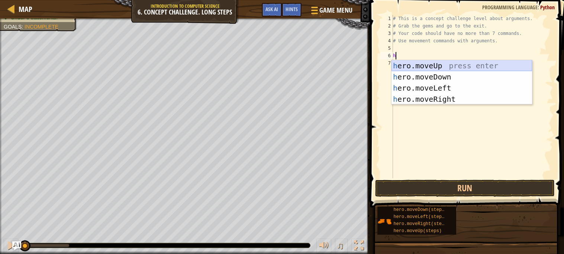
type textarea "her"
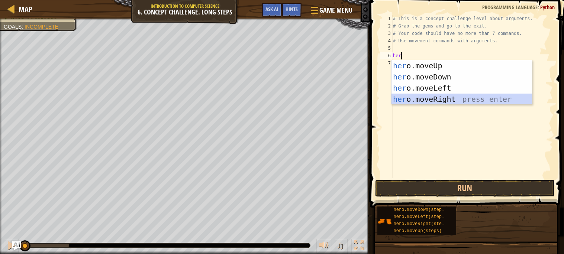
click at [409, 99] on div "her o.moveUp press enter her o.moveDown press enter her o.moveLeft press enter …" at bounding box center [462, 93] width 141 height 67
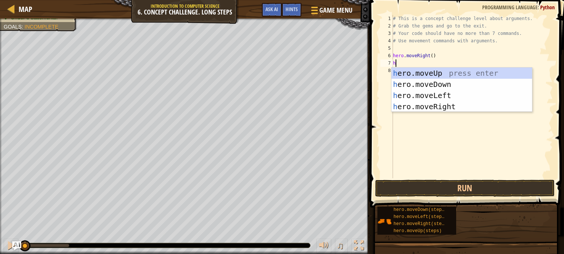
type textarea "her"
click at [407, 73] on div "her o.moveUp press enter her o.moveDown press enter her o.moveLeft press enter …" at bounding box center [462, 101] width 141 height 67
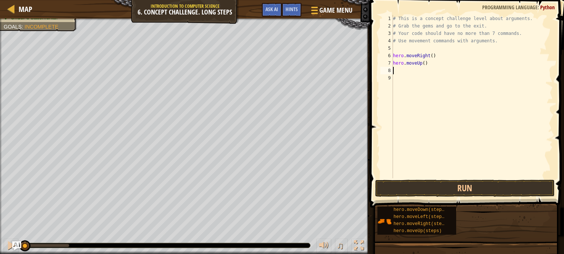
click at [426, 64] on div "# This is a concept challenge level about arguments. # Grab the gems and go to …" at bounding box center [472, 104] width 161 height 179
type textarea "hero.moveUp(4)"
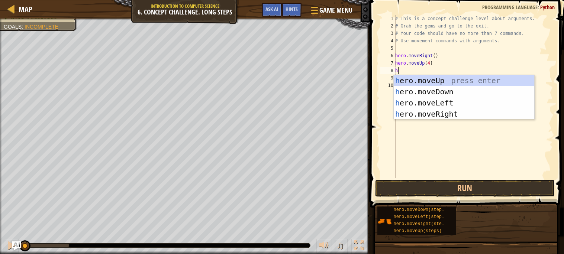
type textarea "her"
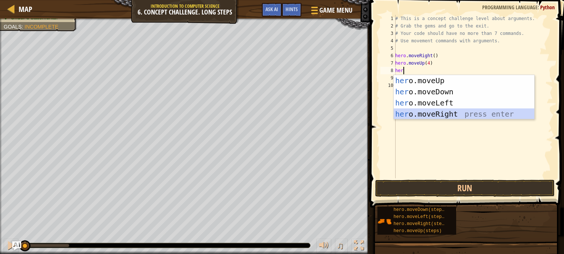
click at [426, 109] on div "her o.moveUp press enter her o.moveDown press enter her o.moveLeft press enter …" at bounding box center [464, 108] width 141 height 67
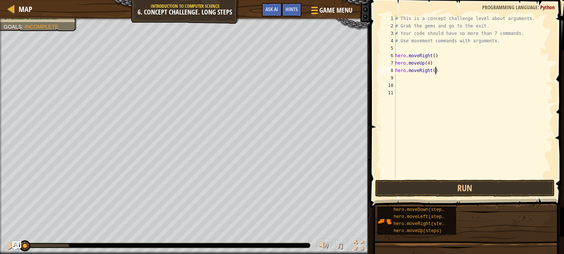
click at [437, 73] on div "# This is a concept challenge level about arguments. # Grab the gems and go to …" at bounding box center [473, 104] width 159 height 179
type textarea "hero.moveRight(3)"
click at [405, 82] on div "# This is a concept challenge level about arguments. # Grab the gems and go to …" at bounding box center [473, 104] width 159 height 179
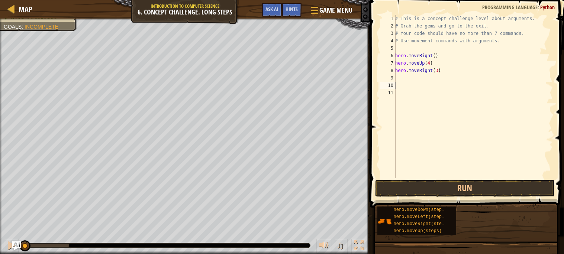
click at [406, 78] on div "# This is a concept challenge level about arguments. # Grab the gems and go to …" at bounding box center [473, 104] width 159 height 179
type textarea "h"
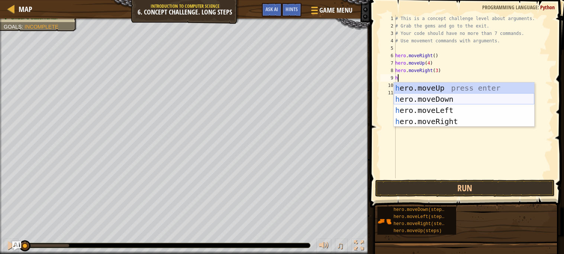
click at [432, 99] on div "h ero.moveUp press enter h ero.moveDown press enter h ero.moveLeft press enter …" at bounding box center [464, 116] width 141 height 67
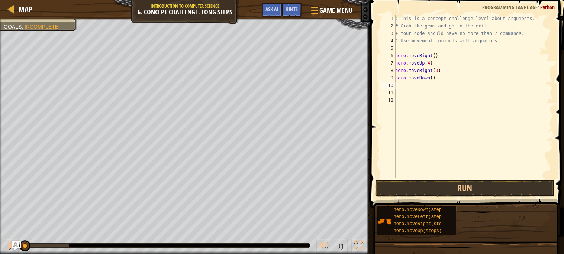
type textarea "h"
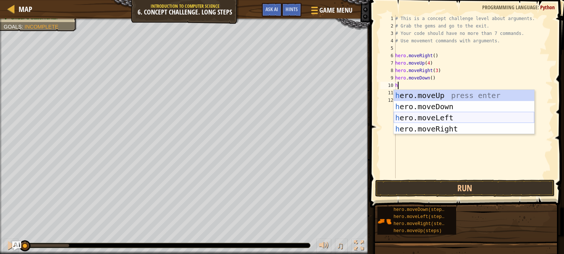
click at [413, 114] on div "h ero.moveUp press enter h ero.moveDown press enter h ero.moveLeft press enter …" at bounding box center [464, 123] width 141 height 67
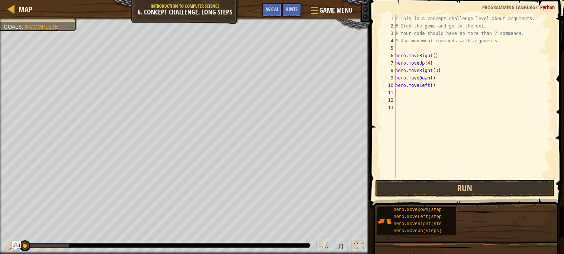
type textarea "h"
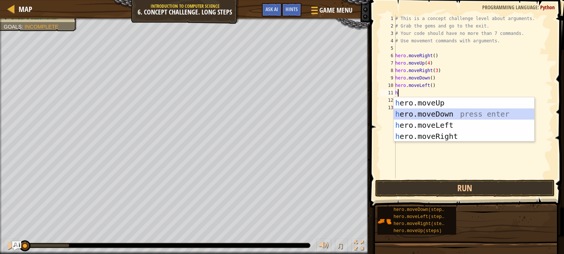
click at [402, 110] on div "h ero.moveUp press enter h ero.moveDown press enter h ero.moveLeft press enter …" at bounding box center [464, 130] width 141 height 67
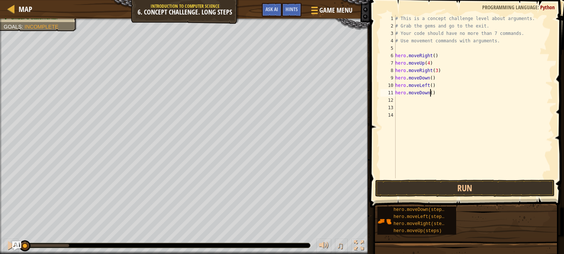
click at [432, 94] on div "# This is a concept challenge level about arguments. # Grab the gems and go to …" at bounding box center [473, 104] width 159 height 179
click at [435, 95] on div "# This is a concept challenge level about arguments. # Grab the gems and go to …" at bounding box center [473, 104] width 159 height 179
click at [433, 93] on div "# This is a concept challenge level about arguments. # Grab the gems and go to …" at bounding box center [473, 104] width 159 height 179
type textarea "hero.moveDown(2)"
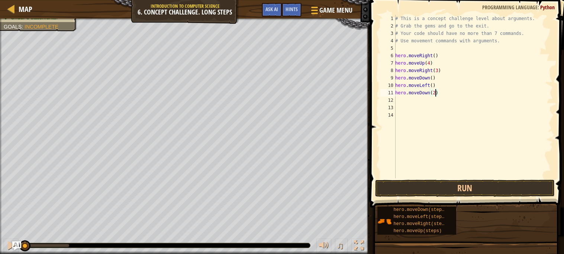
click at [427, 99] on div "# This is a concept challenge level about arguments. # Grab the gems and go to …" at bounding box center [473, 104] width 159 height 179
type textarea "h"
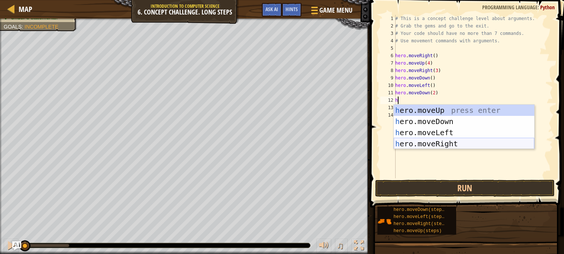
click at [428, 145] on div "h ero.moveUp press enter h ero.moveDown press enter h ero.moveLeft press enter …" at bounding box center [464, 138] width 141 height 67
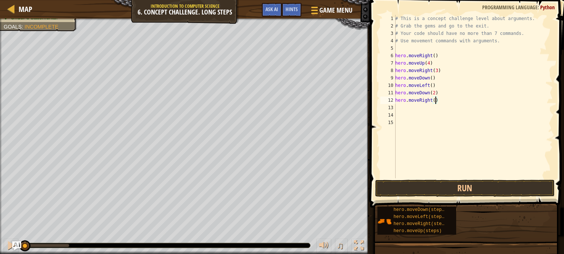
click at [437, 101] on div "# This is a concept challenge level about arguments. # Grab the gems and go to …" at bounding box center [473, 104] width 159 height 179
type textarea "hero.moveRight(3)"
click at [397, 106] on div "# This is a concept challenge level about arguments. # Grab the gems and go to …" at bounding box center [473, 104] width 159 height 179
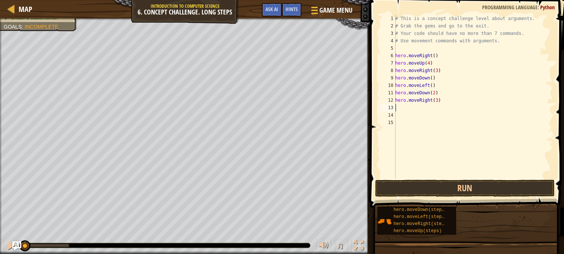
type textarea "h"
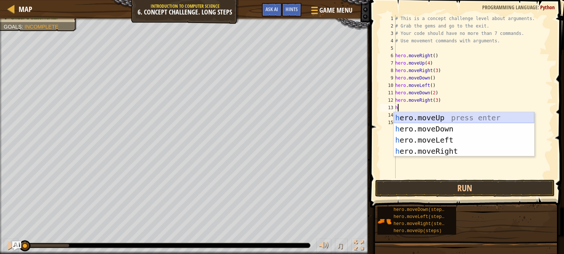
click at [407, 117] on div "h ero.moveUp press enter h ero.moveDown press enter h ero.moveLeft press enter …" at bounding box center [464, 145] width 141 height 67
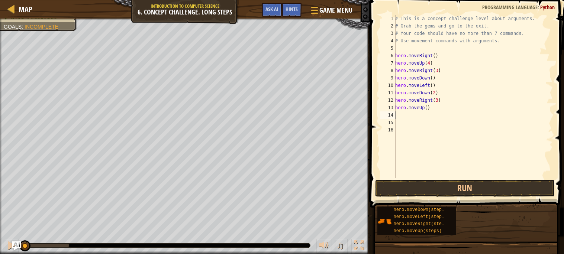
click at [426, 105] on div "# This is a concept challenge level about arguments. # Grab the gems and go to …" at bounding box center [473, 104] width 159 height 179
click at [429, 106] on div "# This is a concept challenge level about arguments. # Grab the gems and go to …" at bounding box center [473, 104] width 159 height 179
type textarea "hero.moveUp(3)"
click at [425, 116] on div "# This is a concept challenge level about arguments. # Grab the gems and go to …" at bounding box center [473, 104] width 159 height 179
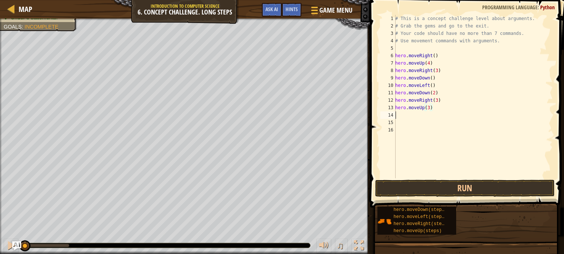
scroll to position [3, 0]
type textarea "h"
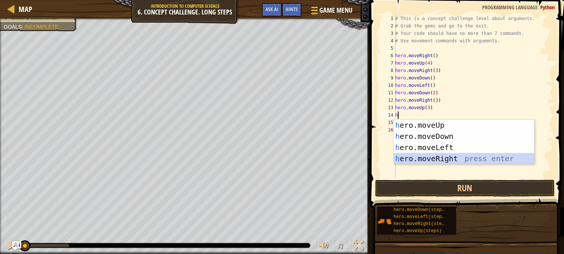
click at [415, 158] on div "h ero.moveUp press enter h ero.moveDown press enter h ero.moveLeft press enter …" at bounding box center [464, 153] width 141 height 67
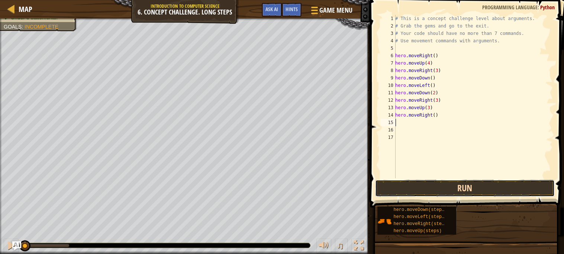
click at [419, 196] on button "Run" at bounding box center [465, 188] width 180 height 17
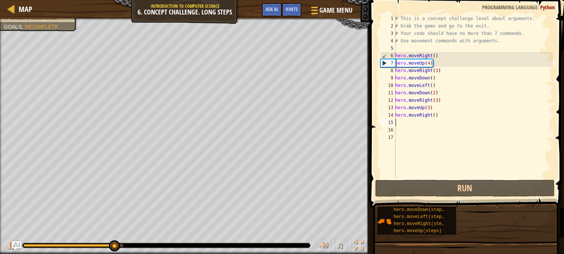
click at [432, 65] on div "# This is a concept challenge level about arguments. # Grab the gems and go to …" at bounding box center [473, 104] width 159 height 179
click at [431, 65] on div "# This is a concept challenge level about arguments. # Grab the gems and go to …" at bounding box center [473, 104] width 159 height 179
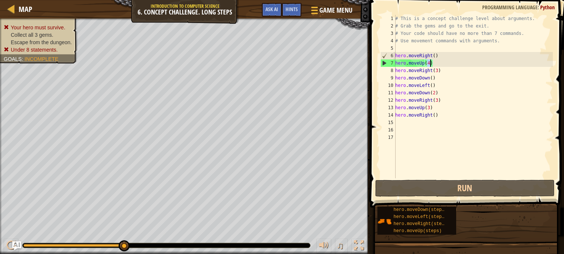
scroll to position [3, 2]
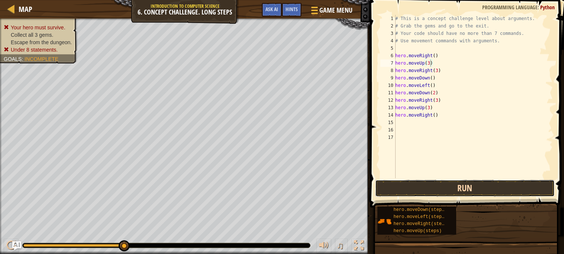
click at [455, 190] on button "Run" at bounding box center [465, 188] width 180 height 17
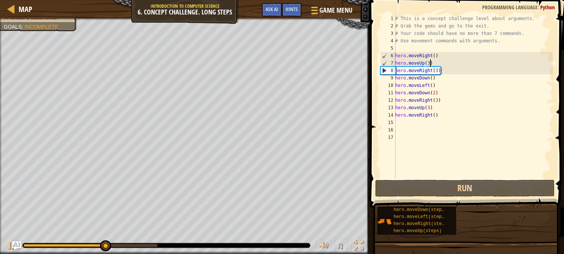
click at [439, 70] on div "# This is a concept challenge level about arguments. # Grab the gems and go to …" at bounding box center [473, 104] width 159 height 179
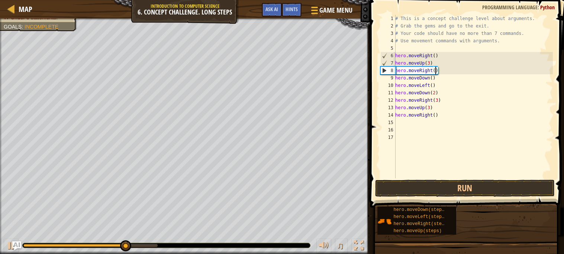
scroll to position [3, 3]
drag, startPoint x: 375, startPoint y: 189, endPoint x: 383, endPoint y: 192, distance: 8.0
click at [376, 189] on button "Run" at bounding box center [465, 188] width 180 height 17
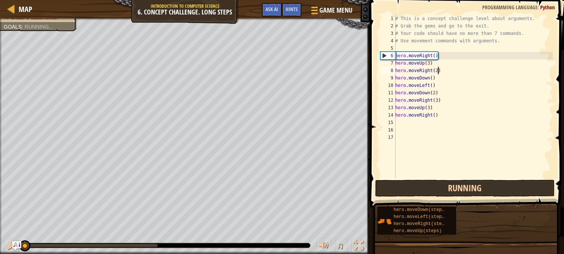
click at [383, 192] on button "Running" at bounding box center [465, 188] width 180 height 17
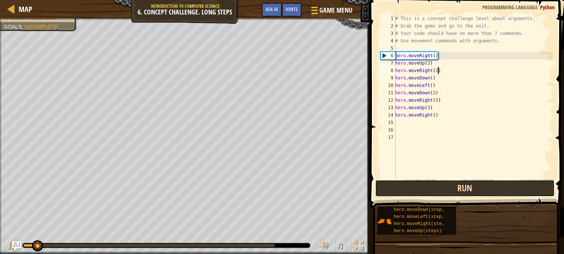
click at [394, 183] on button "Run" at bounding box center [465, 188] width 180 height 17
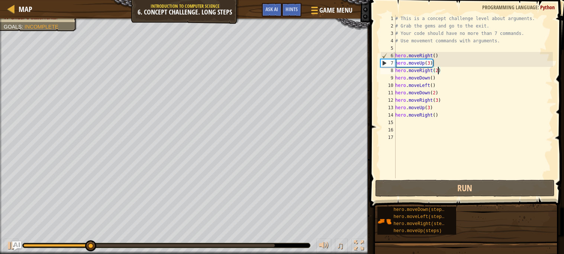
click at [431, 109] on div "# This is a concept challenge level about arguments. # Grab the gems and go to …" at bounding box center [473, 104] width 159 height 179
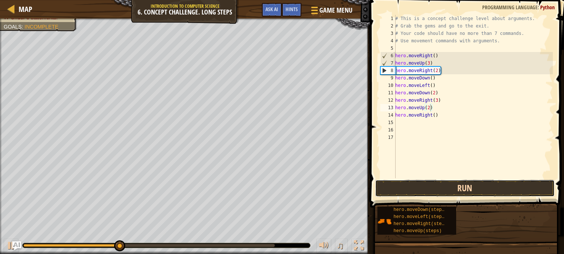
click at [450, 185] on button "Run" at bounding box center [465, 188] width 180 height 17
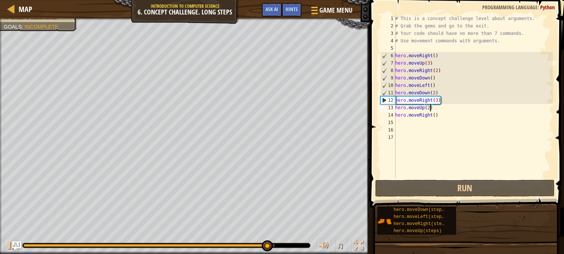
click at [440, 98] on div "# This is a concept challenge level about arguments. # Grab the gems and go to …" at bounding box center [473, 104] width 159 height 179
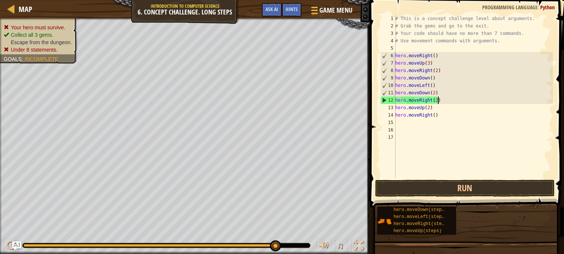
scroll to position [3, 3]
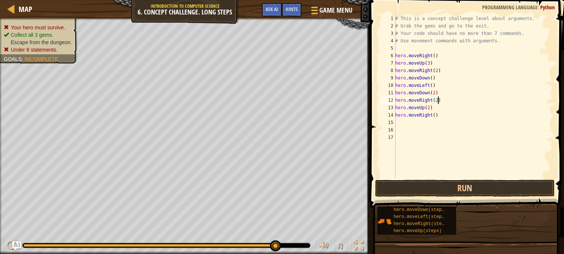
click at [488, 179] on span at bounding box center [468, 93] width 200 height 230
click at [488, 180] on button "Run" at bounding box center [465, 188] width 180 height 17
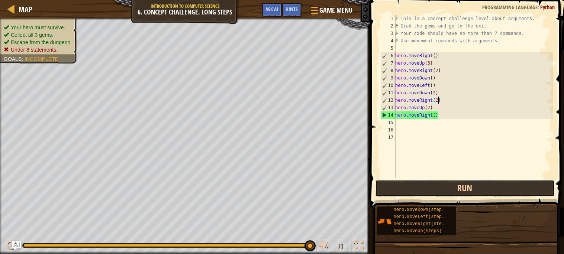
click at [472, 187] on button "Run" at bounding box center [465, 188] width 180 height 17
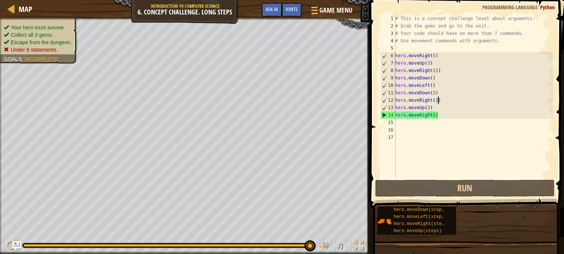
click at [456, 112] on div "# This is a concept challenge level about arguments. # Grab the gems and go to …" at bounding box center [473, 104] width 159 height 179
click at [440, 106] on div "# This is a concept challenge level about arguments. # Grab the gems and go to …" at bounding box center [473, 104] width 159 height 179
click at [269, 9] on span "Ask AI" at bounding box center [272, 9] width 13 height 7
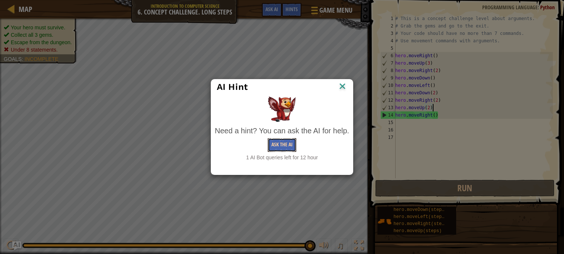
click at [282, 145] on button "Ask the AI" at bounding box center [282, 145] width 29 height 14
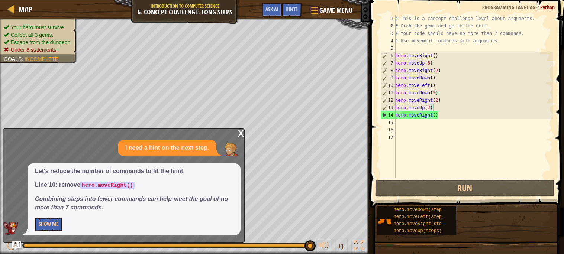
drag, startPoint x: 80, startPoint y: 185, endPoint x: 129, endPoint y: 179, distance: 49.6
click at [129, 179] on span "Let's reduce the number of commands to fit the limit. Line 10: remove hero.move…" at bounding box center [134, 189] width 198 height 45
click at [53, 227] on button "Show Me" at bounding box center [48, 225] width 27 height 14
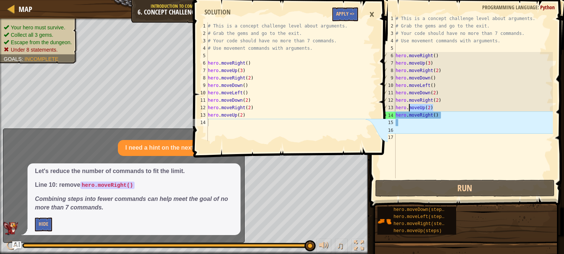
drag, startPoint x: 445, startPoint y: 111, endPoint x: 407, endPoint y: 112, distance: 37.2
click at [407, 112] on div "# This is a concept challenge level about arguments. # Grab the gems and go to …" at bounding box center [473, 104] width 159 height 179
click at [450, 112] on div "# This is a concept challenge level about arguments. # Grab the gems and go to …" at bounding box center [473, 97] width 159 height 164
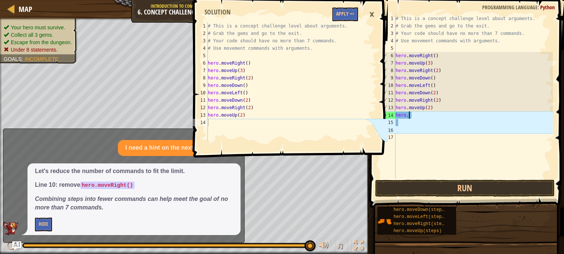
scroll to position [3, 0]
type textarea "h"
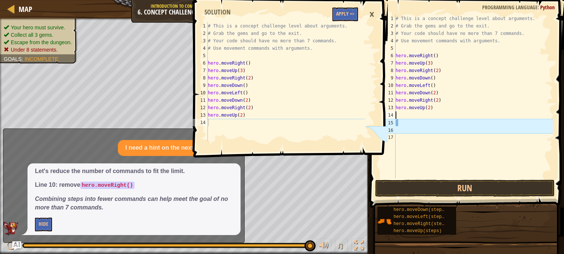
type textarea "hero.moveUp(2)"
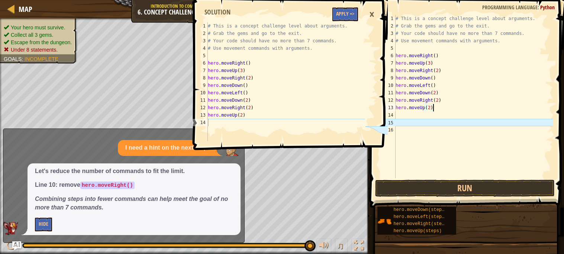
click at [457, 129] on div "# This is a concept challenge level about arguments. # Grab the gems and go to …" at bounding box center [473, 104] width 159 height 179
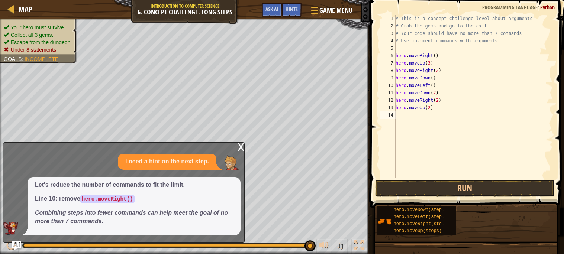
type textarea "hero.moveUp(2)"
click at [414, 112] on div "# This is a concept challenge level about arguments. # Grab the gems and go to …" at bounding box center [473, 104] width 159 height 179
click at [398, 189] on button "Run" at bounding box center [465, 188] width 180 height 17
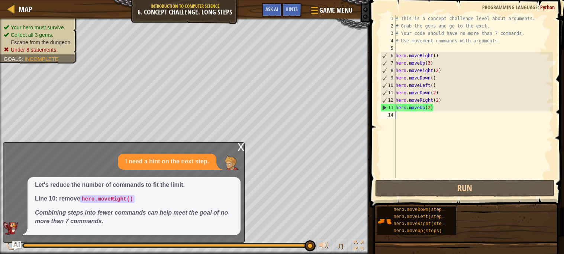
drag, startPoint x: 130, startPoint y: 225, endPoint x: 127, endPoint y: 230, distance: 5.2
click at [128, 228] on div "Let's reduce the number of commands to fit the limit. Line 10: remove hero.move…" at bounding box center [134, 206] width 213 height 58
click at [123, 234] on div "Let's reduce the number of commands to fit the limit. Line 10: remove hero.move…" at bounding box center [134, 206] width 213 height 58
click at [273, 9] on span "Ask AI" at bounding box center [272, 9] width 13 height 7
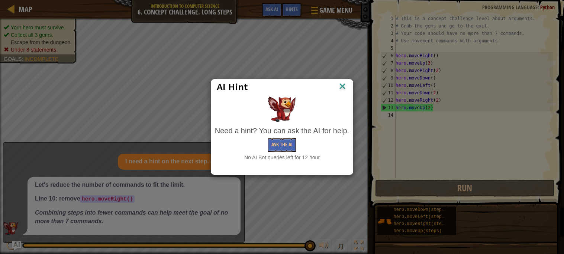
click at [343, 92] on img at bounding box center [343, 86] width 10 height 11
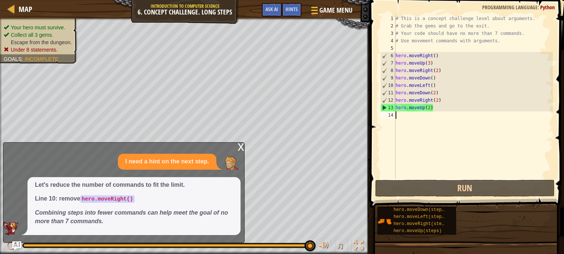
click at [410, 116] on div "# This is a concept challenge level about arguments. # Grab the gems and go to …" at bounding box center [473, 104] width 159 height 179
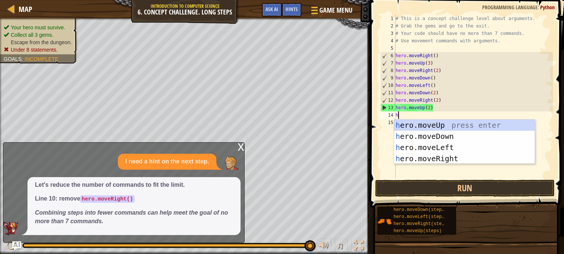
type textarea "her"
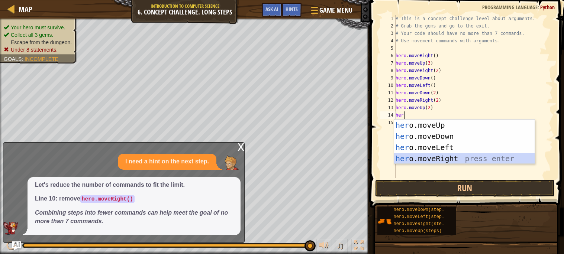
click at [413, 160] on div "her o.moveUp press enter her o.moveDown press enter her o.moveLeft press enter …" at bounding box center [464, 153] width 141 height 67
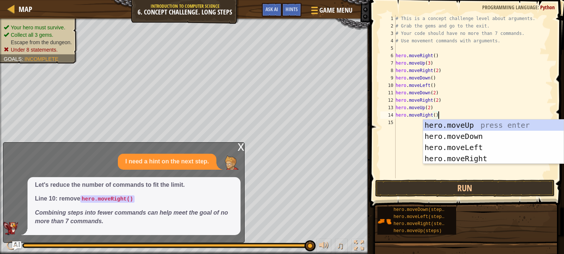
click at [453, 99] on div "# This is a concept challenge level about arguments. # Grab the gems and go to …" at bounding box center [473, 104] width 159 height 179
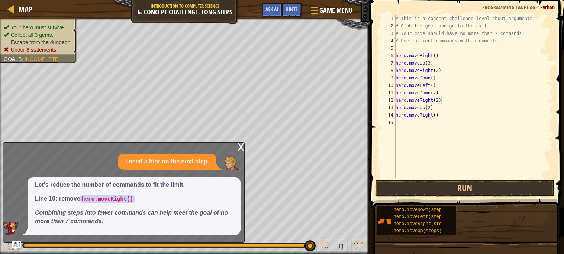
click at [244, 147] on div "x I need a hint on the next step. Let's reduce the number of commands to fit th…" at bounding box center [124, 192] width 242 height 101
click at [242, 146] on div "x" at bounding box center [241, 146] width 7 height 7
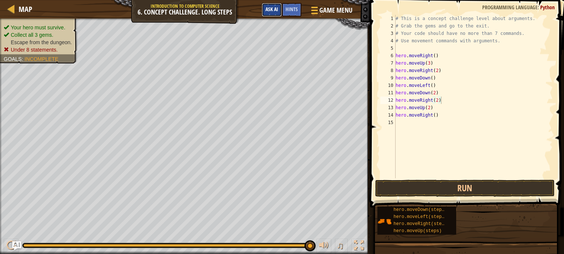
click at [266, 10] on span "Ask AI" at bounding box center [272, 9] width 13 height 7
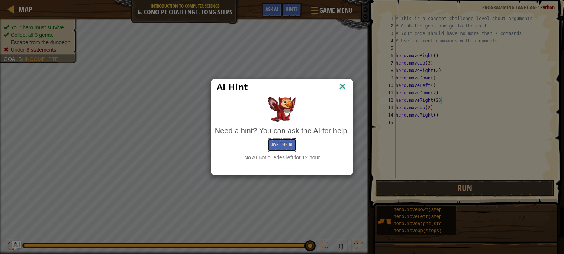
click at [289, 147] on button "Ask the AI" at bounding box center [282, 145] width 29 height 14
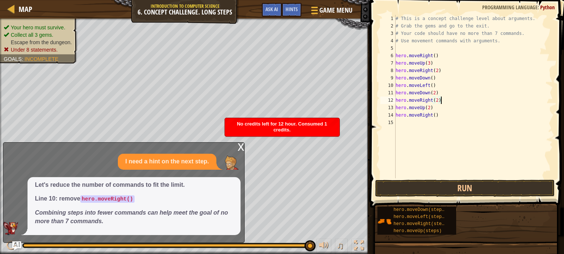
click at [241, 145] on div "x" at bounding box center [241, 146] width 7 height 7
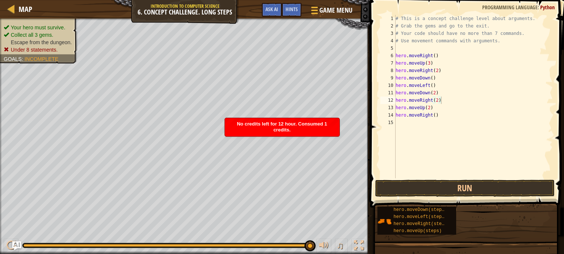
click at [295, 129] on div "No credits left for 12 hour. Consumed 1 credits." at bounding box center [282, 127] width 115 height 18
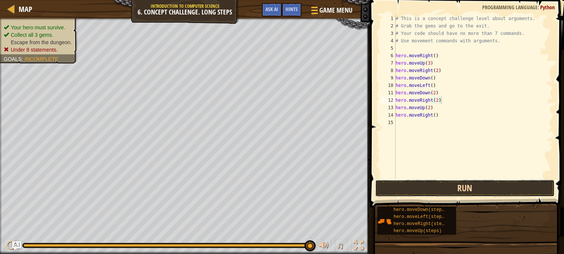
click at [421, 190] on button "Run" at bounding box center [465, 188] width 180 height 17
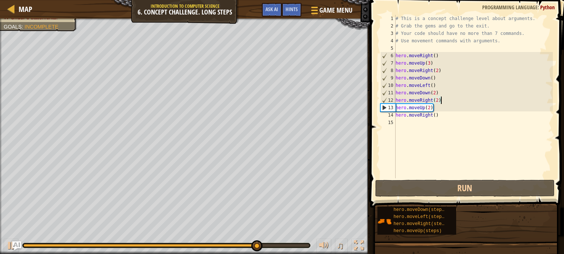
click at [440, 97] on div "# This is a concept challenge level about arguments. # Grab the gems and go to …" at bounding box center [473, 104] width 159 height 179
click at [437, 99] on div "# This is a concept challenge level about arguments. # Grab the gems and go to …" at bounding box center [473, 104] width 159 height 179
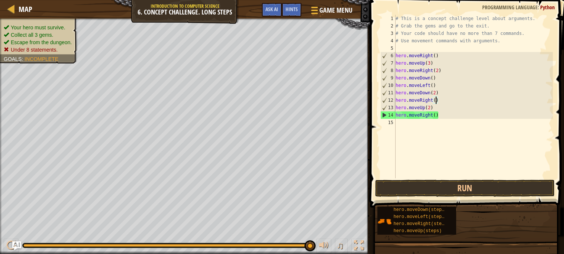
click at [436, 113] on div "# This is a concept challenge level about arguments. # Grab the gems and go to …" at bounding box center [473, 104] width 159 height 179
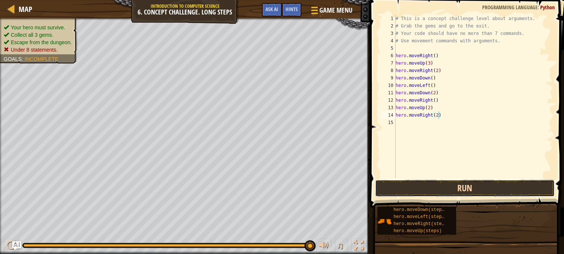
click at [466, 186] on button "Run" at bounding box center [465, 188] width 180 height 17
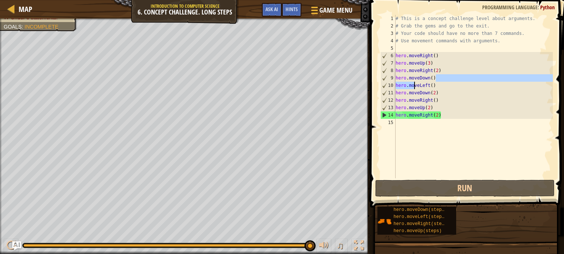
drag, startPoint x: 432, startPoint y: 83, endPoint x: 423, endPoint y: 83, distance: 8.6
click at [417, 83] on div "# This is a concept challenge level about arguments. # Grab the gems and go to …" at bounding box center [473, 104] width 159 height 179
click at [442, 85] on div "# This is a concept challenge level about arguments. # Grab the gems and go to …" at bounding box center [473, 104] width 159 height 179
type textarea "hero.moveLeft()"
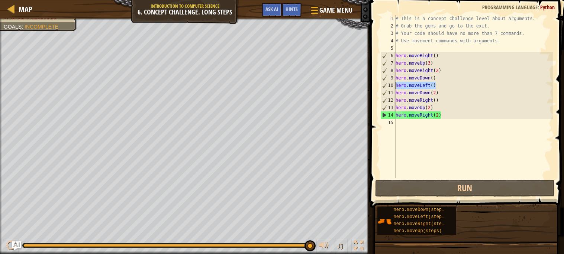
drag, startPoint x: 444, startPoint y: 86, endPoint x: 396, endPoint y: 86, distance: 48.4
click at [396, 86] on div "# This is a concept challenge level about arguments. # Grab the gems and go to …" at bounding box center [473, 104] width 159 height 179
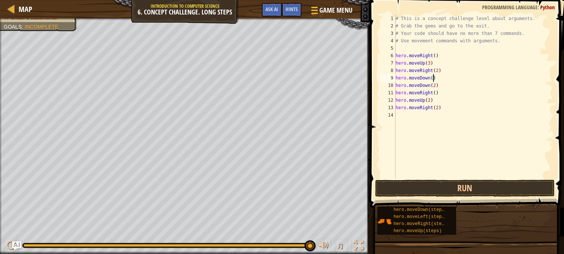
click at [432, 77] on div "# This is a concept challenge level about arguments. # Grab the gems and go to …" at bounding box center [473, 104] width 159 height 179
type textarea "hero.moveDown(2)"
click at [443, 82] on div "# This is a concept challenge level about arguments. # Grab the gems and go to …" at bounding box center [473, 104] width 159 height 179
drag, startPoint x: 443, startPoint y: 82, endPoint x: 393, endPoint y: 86, distance: 49.6
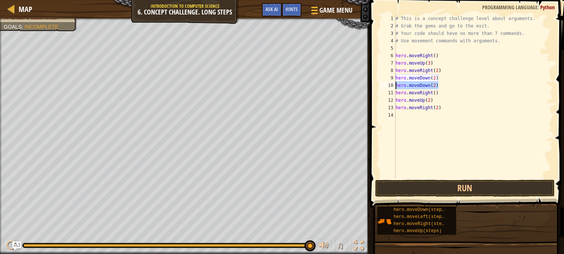
click at [393, 86] on div "hero.moveDown(2) 1 2 3 4 5 6 7 8 9 10 11 12 13 14 # This is a concept challenge…" at bounding box center [466, 97] width 174 height 164
click at [442, 83] on div "# This is a concept challenge level about arguments. # Grab the gems and go to …" at bounding box center [473, 104] width 159 height 179
click at [433, 84] on div "# This is a concept challenge level about arguments. # Grab the gems and go to …" at bounding box center [473, 104] width 159 height 179
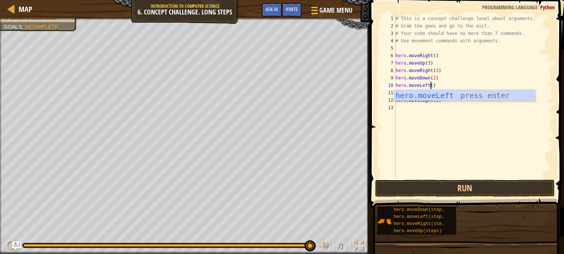
scroll to position [3, 3]
click at [449, 82] on div "# This is a concept challenge level about arguments. # Grab the gems and go to …" at bounding box center [473, 104] width 159 height 179
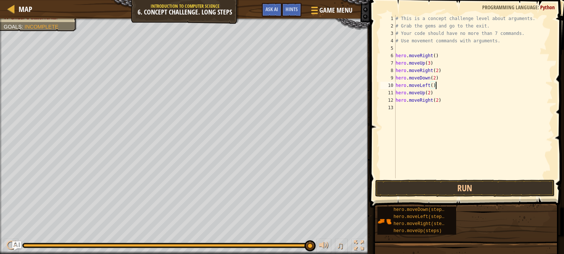
click at [440, 93] on div "# This is a concept challenge level about arguments. # Grab the gems and go to …" at bounding box center [473, 104] width 159 height 179
click at [439, 99] on div "# This is a concept challenge level about arguments. # Grab the gems and go to …" at bounding box center [473, 104] width 159 height 179
click at [484, 189] on button "Run" at bounding box center [465, 188] width 180 height 17
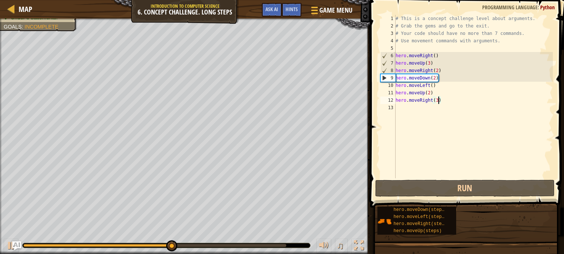
click at [436, 77] on div "# This is a concept challenge level about arguments. # Grab the gems and go to …" at bounding box center [473, 104] width 159 height 179
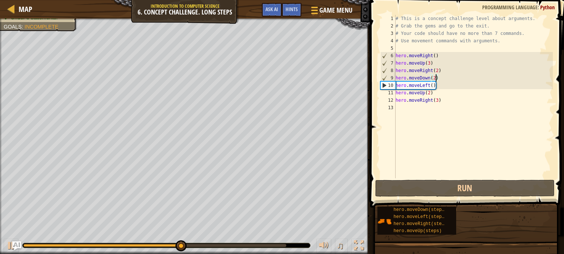
scroll to position [3, 3]
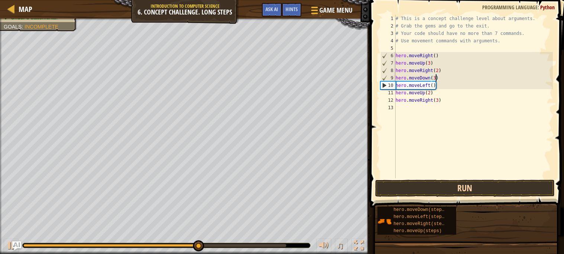
type textarea "hero.moveDown(3)"
click at [455, 185] on button "Run" at bounding box center [465, 188] width 180 height 17
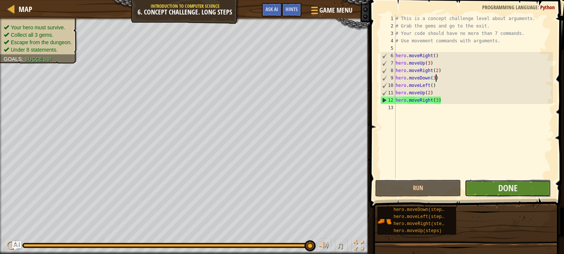
click at [487, 185] on button "Done" at bounding box center [508, 188] width 86 height 17
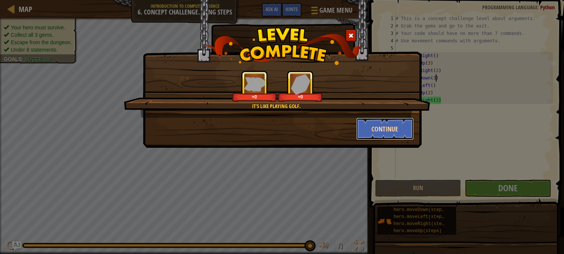
click at [392, 123] on button "Continue" at bounding box center [385, 129] width 58 height 22
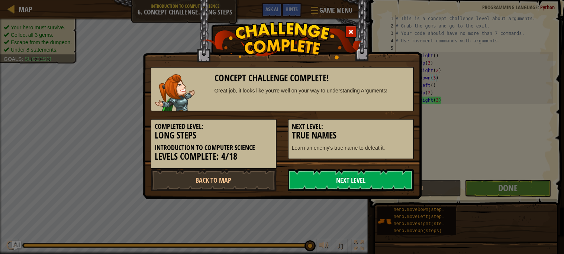
click at [341, 174] on link "Next Level" at bounding box center [351, 180] width 126 height 22
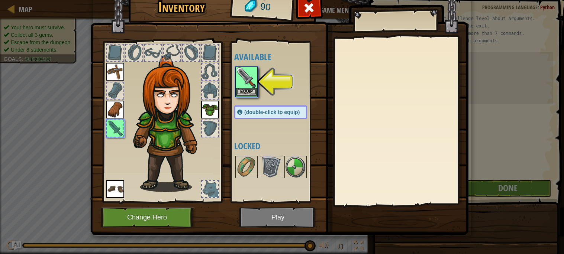
click at [252, 88] on div "Equip" at bounding box center [246, 82] width 22 height 31
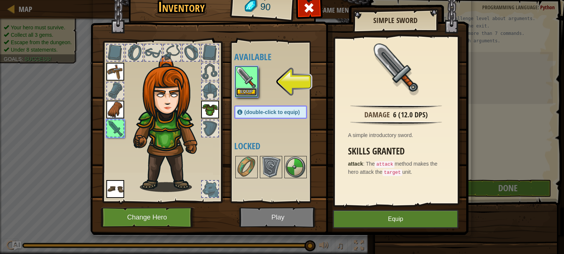
click at [249, 94] on button "Equip" at bounding box center [246, 92] width 21 height 8
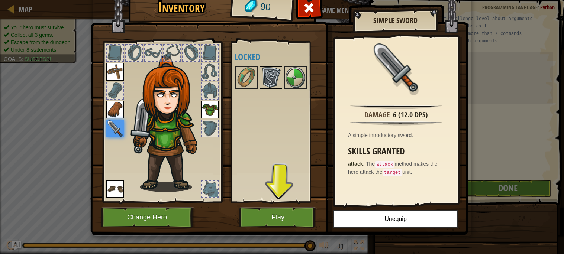
click at [270, 84] on img at bounding box center [271, 77] width 21 height 21
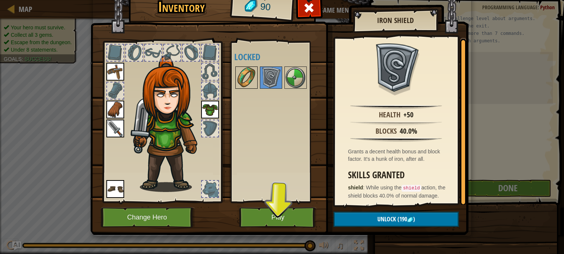
click at [249, 83] on img at bounding box center [246, 77] width 21 height 21
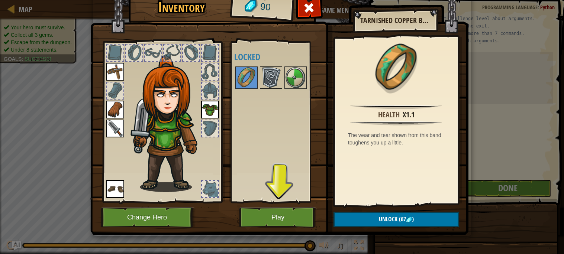
click at [271, 81] on img at bounding box center [271, 77] width 21 height 21
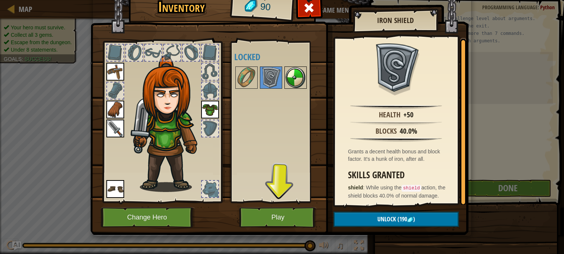
click at [291, 77] on img at bounding box center [295, 77] width 21 height 21
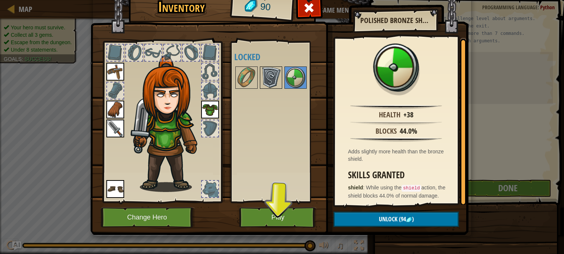
click at [273, 85] on img at bounding box center [271, 77] width 21 height 21
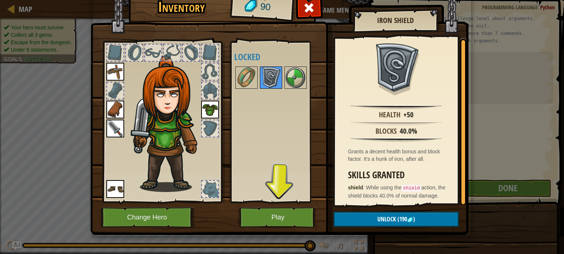
click at [257, 78] on div at bounding box center [246, 78] width 22 height 22
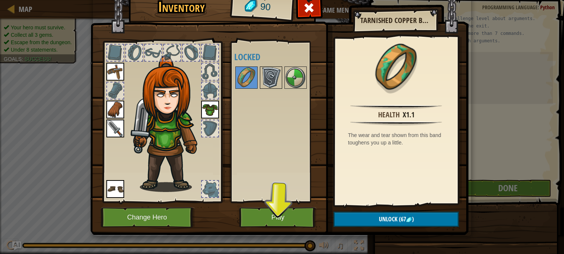
click at [281, 89] on div at bounding box center [271, 78] width 22 height 22
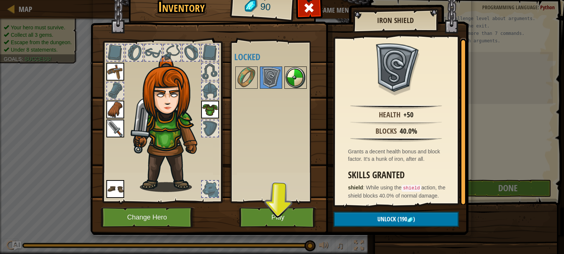
click at [295, 85] on img at bounding box center [295, 77] width 21 height 21
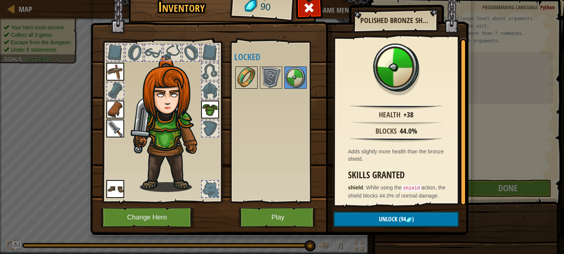
click at [256, 75] on img at bounding box center [246, 77] width 21 height 21
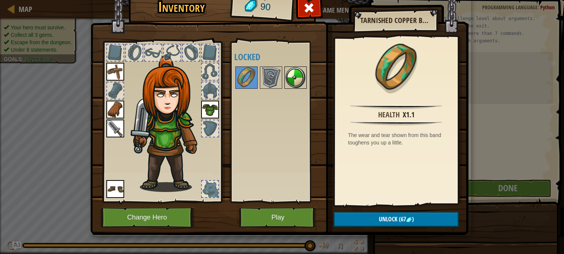
drag, startPoint x: 278, startPoint y: 78, endPoint x: 295, endPoint y: 79, distance: 17.5
click at [278, 78] on img at bounding box center [271, 77] width 21 height 21
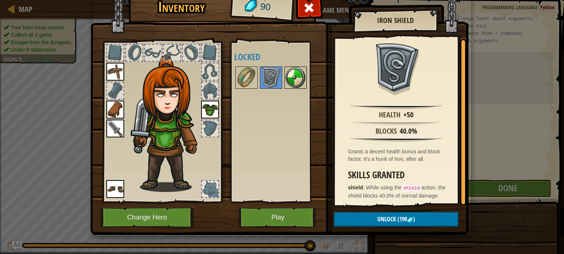
click at [295, 79] on img at bounding box center [295, 77] width 21 height 21
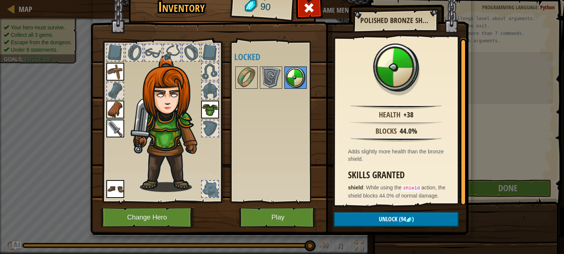
click at [289, 79] on img at bounding box center [295, 77] width 21 height 21
click at [267, 83] on img at bounding box center [271, 77] width 21 height 21
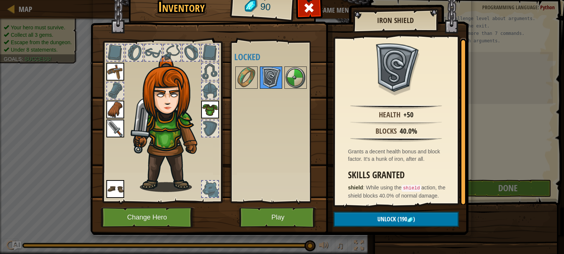
click at [260, 82] on div at bounding box center [271, 78] width 22 height 22
click at [257, 82] on div at bounding box center [246, 78] width 22 height 22
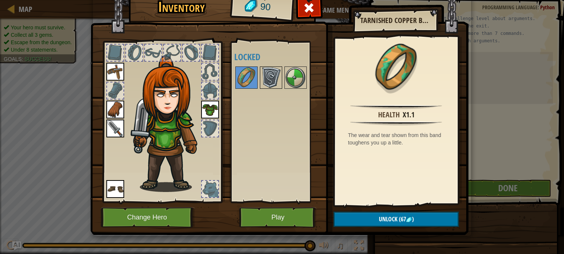
drag, startPoint x: 274, startPoint y: 80, endPoint x: 278, endPoint y: 80, distance: 3.7
click at [275, 80] on img at bounding box center [271, 77] width 21 height 21
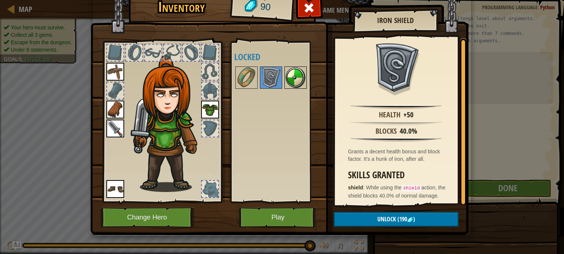
click at [286, 79] on img at bounding box center [295, 77] width 21 height 21
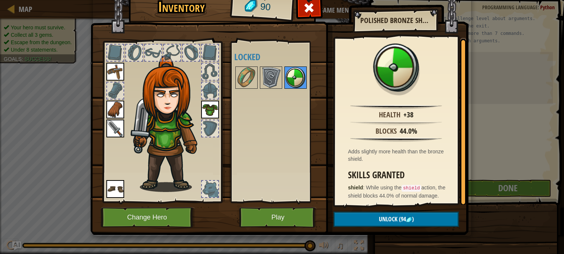
click at [289, 78] on img at bounding box center [295, 77] width 21 height 21
click at [276, 78] on img at bounding box center [271, 77] width 21 height 21
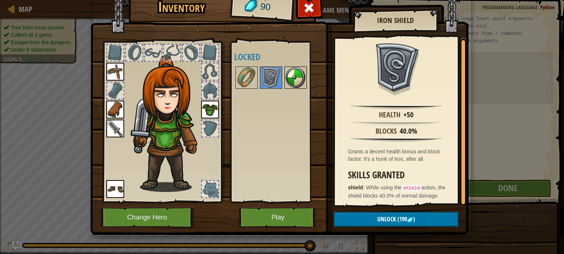
click at [292, 78] on img at bounding box center [295, 77] width 21 height 21
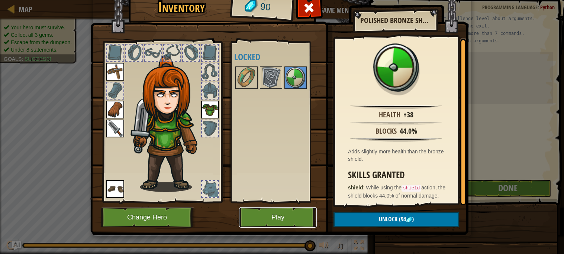
click at [290, 216] on button "Play" at bounding box center [278, 218] width 78 height 20
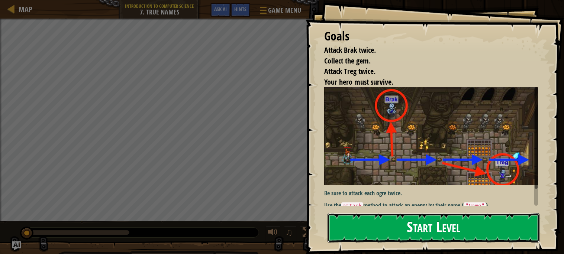
click at [384, 224] on button "Start Level" at bounding box center [434, 228] width 212 height 29
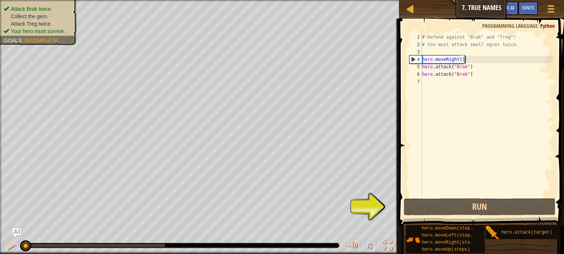
click at [475, 60] on div "# Defend against "Brak" and "Treg"! # You must attack small ogres twice. hero .…" at bounding box center [487, 122] width 132 height 179
type textarea "hero.moveRight()"
click at [475, 58] on div "# Defend against "Brak" and "Treg"! # You must attack small ogres twice. hero .…" at bounding box center [487, 122] width 132 height 179
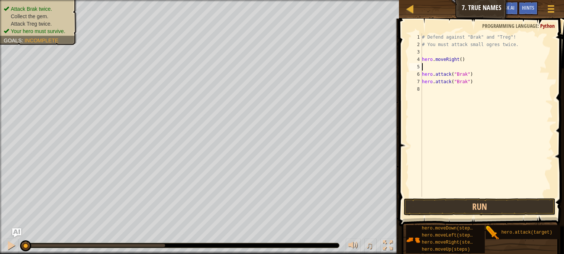
scroll to position [3, 0]
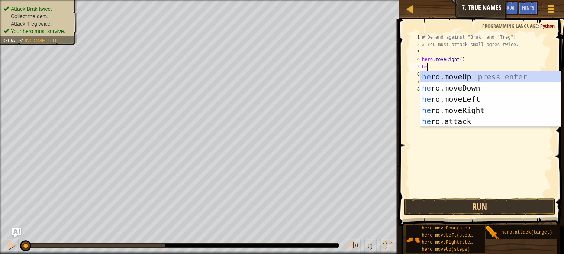
type textarea "her"
click at [470, 76] on div "her o.moveUp press enter her o.moveDown press enter her o.moveLeft press enter …" at bounding box center [491, 110] width 141 height 78
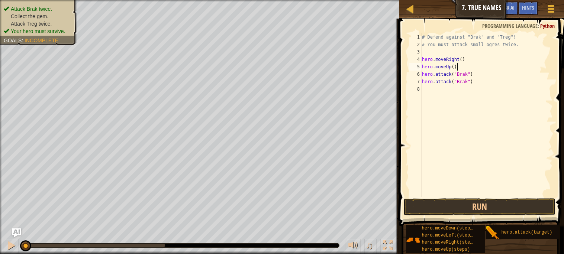
type textarea "hero.moveUp()"
click at [433, 87] on div "# Defend against "Brak" and "Treg"! # You must attack small ogres twice. hero .…" at bounding box center [487, 122] width 132 height 179
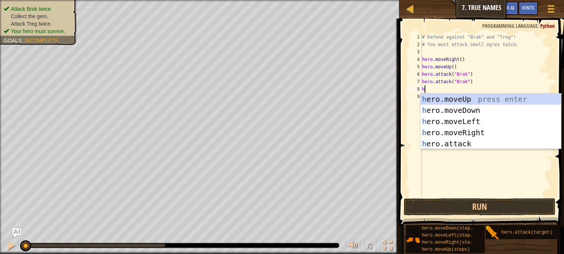
type textarea "he"
click at [445, 109] on div "he ro.moveUp press enter he ro.moveDown press enter he ro.moveLeft press enter …" at bounding box center [491, 133] width 141 height 78
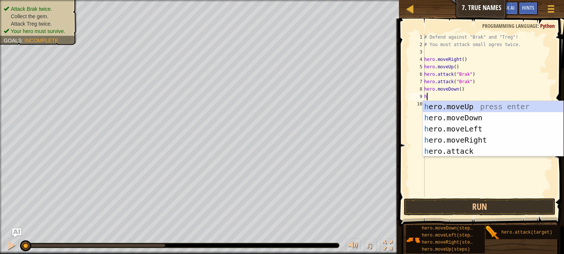
type textarea "he"
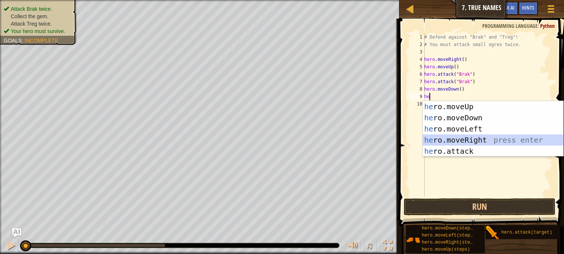
click at [463, 138] on div "he ro.moveUp press enter he ro.moveDown press enter he ro.moveLeft press enter …" at bounding box center [493, 140] width 141 height 78
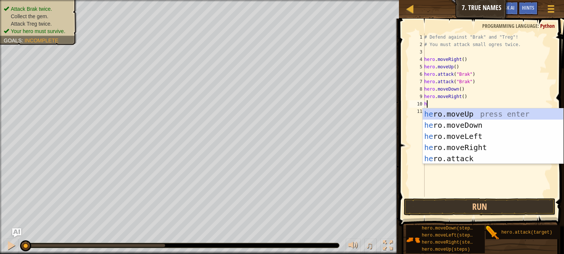
type textarea "h"
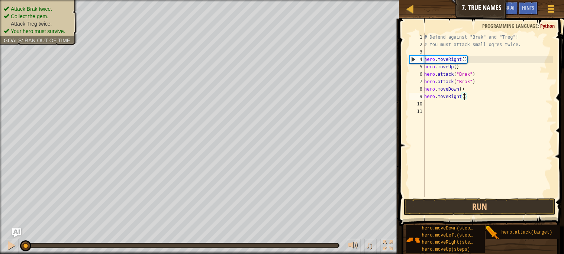
scroll to position [3, 3]
type textarea "hero.moveRight(2)"
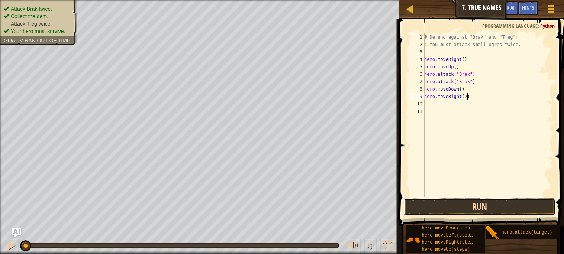
click at [471, 209] on button "Run" at bounding box center [479, 207] width 151 height 17
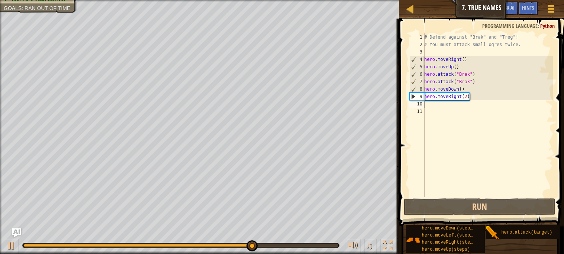
click at [465, 107] on div "# Defend against "Brak" and "Treg"! # You must attack small ogres twice. hero .…" at bounding box center [488, 122] width 130 height 179
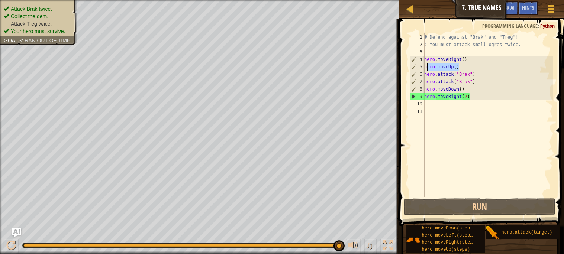
drag, startPoint x: 465, startPoint y: 67, endPoint x: 426, endPoint y: 64, distance: 39.2
click at [426, 64] on div "# Defend against "Brak" and "Treg"! # You must attack small ogres twice. hero .…" at bounding box center [488, 122] width 130 height 179
type textarea "hero.moveUp()"
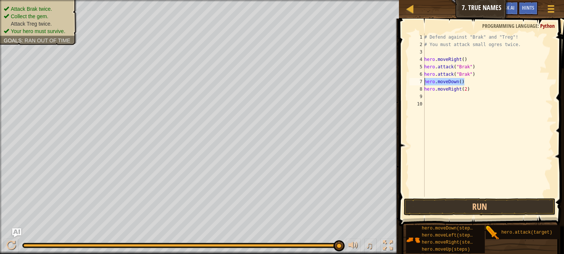
drag, startPoint x: 468, startPoint y: 81, endPoint x: 425, endPoint y: 81, distance: 43.5
click at [425, 81] on div "# Defend against "Brak" and "Treg"! # You must attack small ogres twice. hero .…" at bounding box center [488, 122] width 130 height 179
type textarea "hero.moveDown()"
click at [478, 84] on div "# Defend against "Brak" and "Treg"! # You must attack small ogres twice. hero .…" at bounding box center [486, 122] width 133 height 179
type textarea "hero.moveRight(2)"
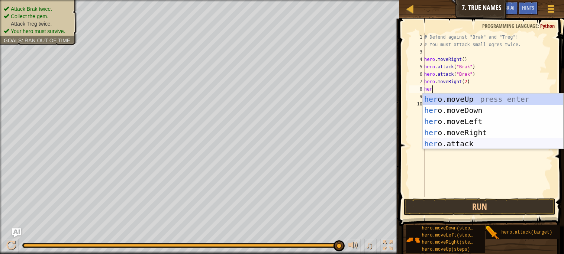
click at [508, 146] on div "her o.moveUp press enter her o.moveDown press enter her o.moveLeft press enter …" at bounding box center [493, 133] width 141 height 78
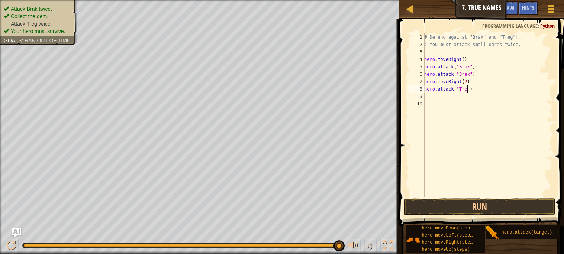
type textarea "hero.attack("Treg")"
click at [485, 99] on div "# Defend against "Brak" and "Treg"! # You must attack small ogres twice. hero .…" at bounding box center [488, 122] width 130 height 179
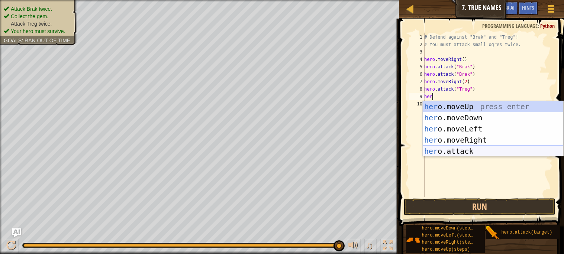
click at [479, 151] on div "her o.moveUp press enter her o.moveDown press enter her o.moveLeft press enter …" at bounding box center [493, 140] width 141 height 78
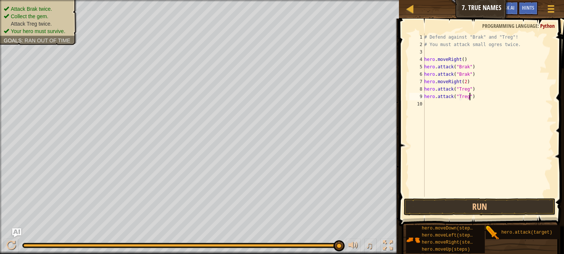
scroll to position [3, 3]
type textarea "hero.attack("Treg")"
click at [513, 207] on button "Run" at bounding box center [479, 207] width 151 height 17
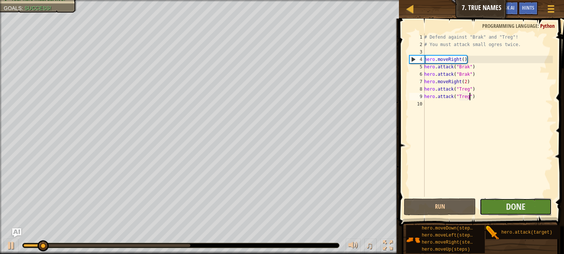
click at [493, 211] on button "Done" at bounding box center [516, 207] width 72 height 17
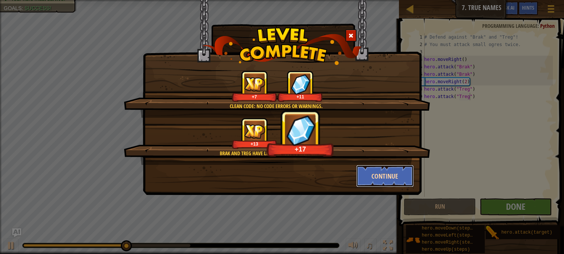
click at [394, 174] on button "Continue" at bounding box center [385, 176] width 58 height 22
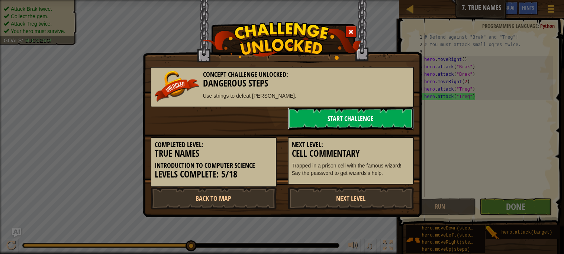
click at [353, 119] on link "Start Challenge" at bounding box center [351, 119] width 126 height 22
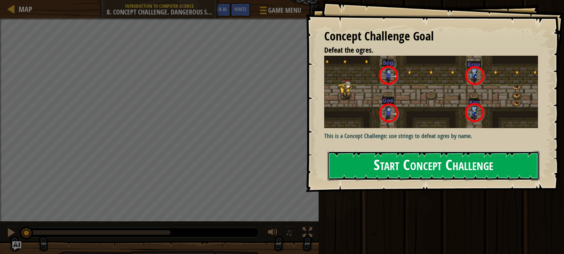
click at [351, 161] on button "Start Concept Challenge" at bounding box center [434, 165] width 212 height 29
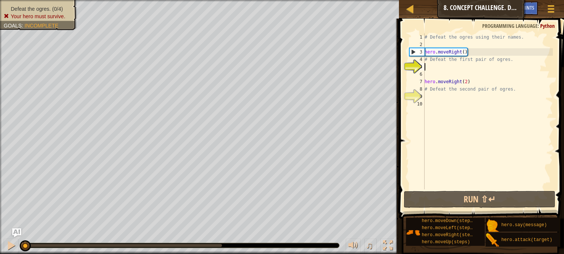
click at [456, 96] on div "# Defeat the ogres using their names. hero . moveRight ( ) # Defeat the first p…" at bounding box center [488, 118] width 130 height 171
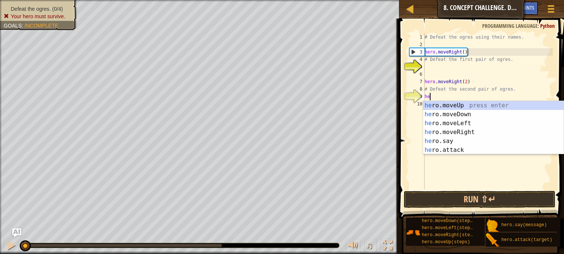
scroll to position [3, 0]
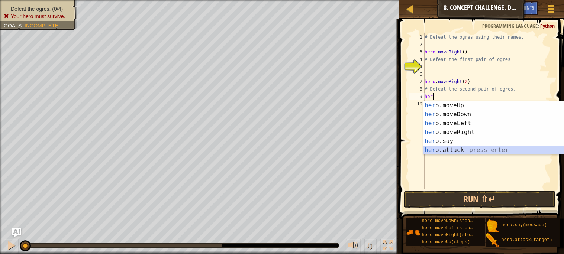
click at [474, 150] on div "her o.moveUp press enter her o.moveDown press enter her o.moveLeft press enter …" at bounding box center [493, 136] width 141 height 71
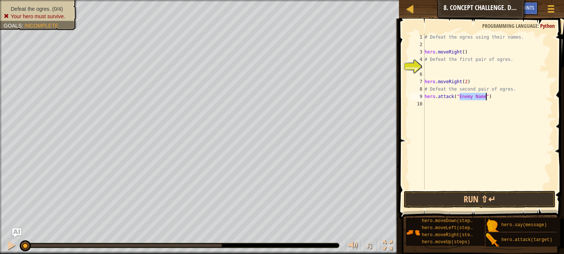
scroll to position [3, 3]
type textarea "hero.attack("Ergo")"
click at [443, 100] on div "# Defeat the ogres using their names. hero . moveRight ( ) # Defeat the first p…" at bounding box center [488, 118] width 130 height 171
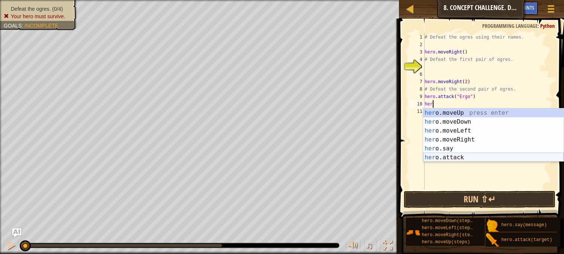
click at [466, 155] on div "her o.moveUp press enter her o.moveDown press enter her o.moveLeft press enter …" at bounding box center [493, 144] width 141 height 71
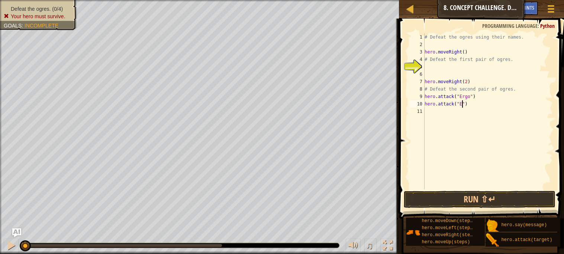
scroll to position [3, 3]
type textarea "hero.attack("Ergo")"
click at [438, 114] on div "# Defeat the ogres using their names. hero . moveRight ( ) # Defeat the first p…" at bounding box center [488, 118] width 130 height 171
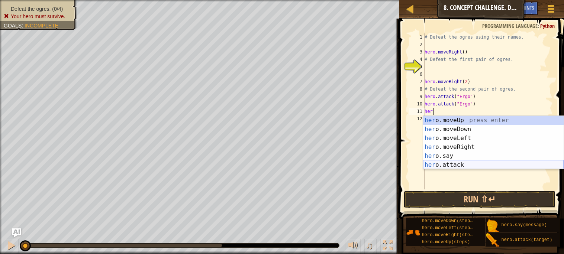
click at [444, 166] on div "her o.moveUp press enter her o.moveDown press enter her o.moveLeft press enter …" at bounding box center [493, 151] width 141 height 71
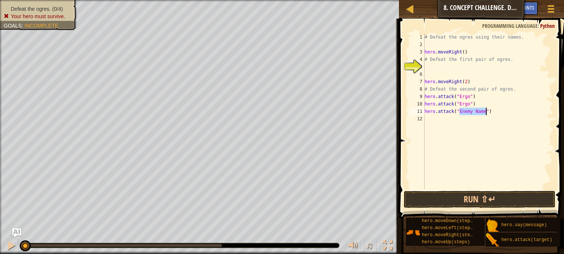
scroll to position [3, 3]
type textarea "hero.attack("Kro")"
click at [443, 119] on div "# Defeat the ogres using their names. hero . moveRight ( ) # Defeat the first p…" at bounding box center [488, 118] width 130 height 171
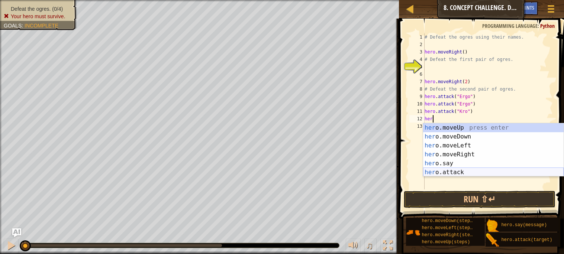
click at [462, 173] on div "her o.moveUp press enter her o.moveDown press enter her o.moveLeft press enter …" at bounding box center [493, 159] width 141 height 71
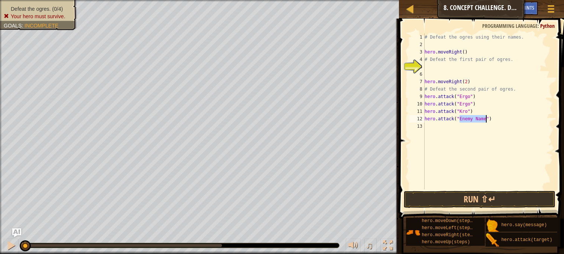
type textarea "hero.attack("Kro")"
click at [445, 67] on div "# Defeat the ogres using their names. hero . moveRight ( ) # Defeat the first p…" at bounding box center [488, 118] width 130 height 171
click at [450, 72] on div "# Defeat the ogres using their names. hero . moveRight ( ) # Defeat the first p…" at bounding box center [488, 118] width 130 height 171
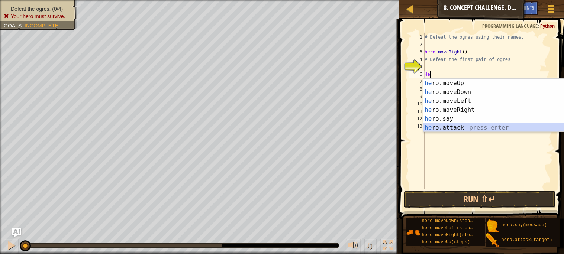
click at [465, 125] on div "he ro.moveUp press enter he ro.moveDown press enter he ro.moveLeft press enter …" at bounding box center [493, 114] width 141 height 71
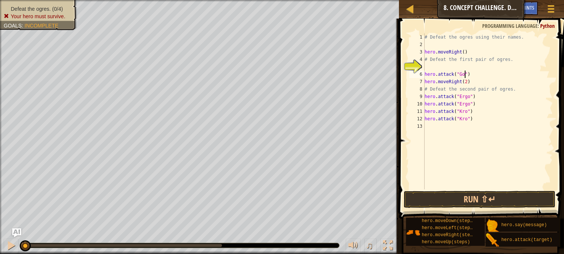
scroll to position [3, 3]
type textarea "hero.attack("Gos")"
click at [450, 67] on div "# Defeat the ogres using their names. hero . moveRight ( ) # Defeat the first p…" at bounding box center [488, 118] width 130 height 171
click at [488, 74] on div "# Defeat the ogres using their names. hero . moveRight ( ) # Defeat the first p…" at bounding box center [488, 118] width 130 height 171
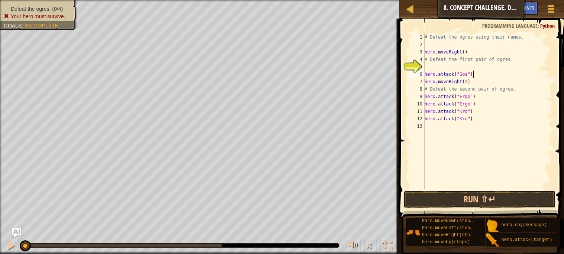
type textarea "hero.attack("Gos")"
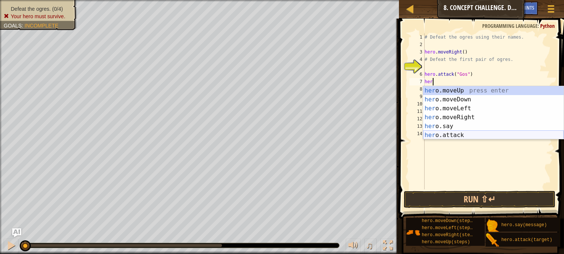
click at [464, 137] on div "her o.moveUp press enter her o.moveDown press enter her o.moveLeft press enter …" at bounding box center [493, 121] width 141 height 71
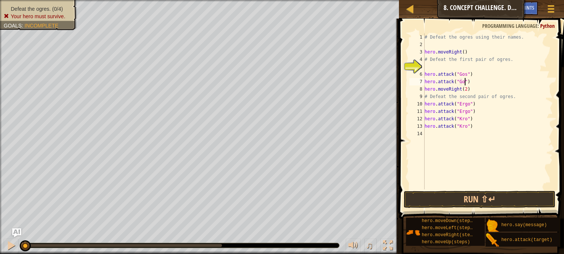
scroll to position [3, 3]
click at [491, 205] on button "Run ⇧↵" at bounding box center [479, 199] width 151 height 17
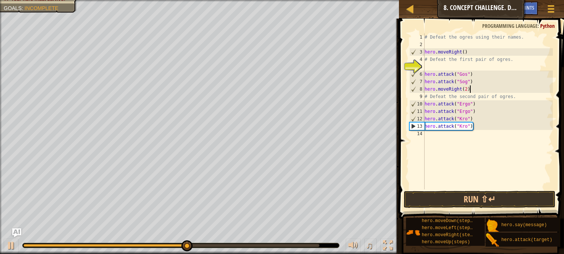
click at [474, 88] on div "# Defeat the ogres using their names. hero . moveRight ( ) # Defeat the first p…" at bounding box center [488, 118] width 130 height 171
type textarea "hero.moveRight(2)"
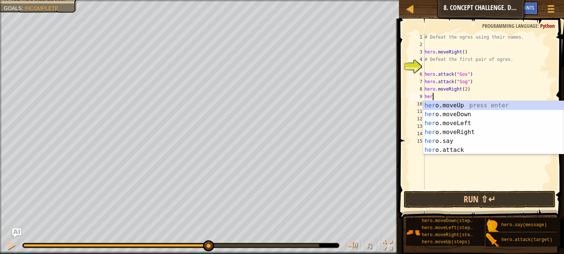
type textarea "hero"
click at [465, 115] on div "hero .moveUp press enter hero .moveDown press enter hero .moveLeft press enter …" at bounding box center [493, 136] width 141 height 71
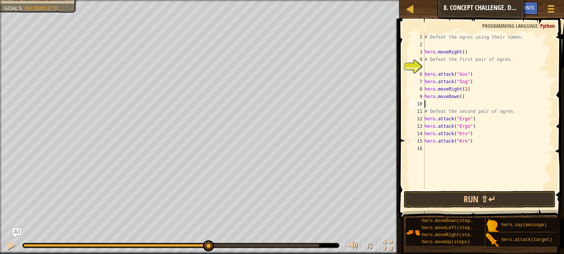
scroll to position [3, 0]
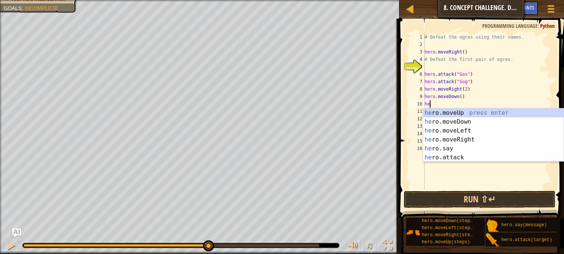
type textarea "her"
click at [470, 113] on div "her o.moveUp press enter her o.moveDown press enter her o.moveLeft press enter …" at bounding box center [493, 144] width 141 height 71
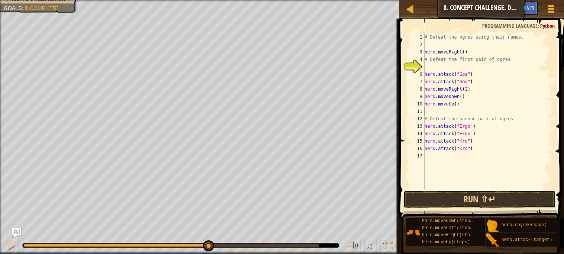
click at [482, 146] on div "# Defeat the ogres using their names. hero . moveRight ( ) # Defeat the first p…" at bounding box center [488, 118] width 130 height 171
type textarea "hero.attack("Kro")"
drag, startPoint x: 472, startPoint y: 148, endPoint x: 424, endPoint y: 148, distance: 48.0
click at [424, 148] on div "hero.attack("Kro") 1 2 3 4 5 6 7 8 9 10 11 12 13 14 15 16 17 # Defeat the ogres…" at bounding box center [480, 111] width 145 height 156
drag, startPoint x: 479, startPoint y: 132, endPoint x: 424, endPoint y: 134, distance: 55.5
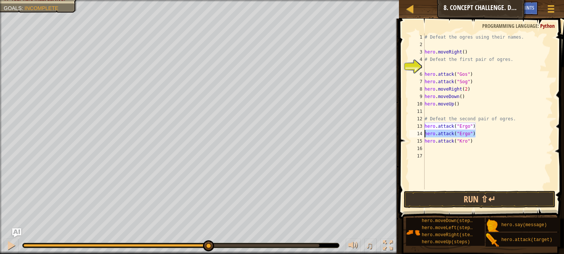
click at [424, 134] on div "1 2 3 4 5 6 7 8 9 10 11 12 13 14 15 16 17 # Defeat the ogres using their names.…" at bounding box center [480, 111] width 145 height 156
type textarea "hero.attack("Ergo")"
click at [487, 137] on div "# Defeat the ogres using their names. hero . moveRight ( ) # Defeat the first p…" at bounding box center [488, 118] width 130 height 171
type textarea "hero.attack("Kro")"
click at [477, 138] on div "# Defeat the ogres using their names. hero . moveRight ( ) # Defeat the first p…" at bounding box center [488, 118] width 130 height 171
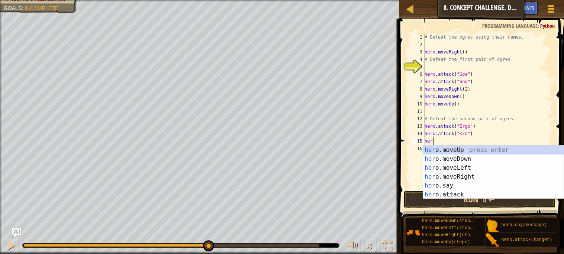
type textarea "hero"
click at [469, 162] on div "hero .moveUp press enter hero .moveDown press enter hero .moveLeft press enter …" at bounding box center [493, 181] width 141 height 71
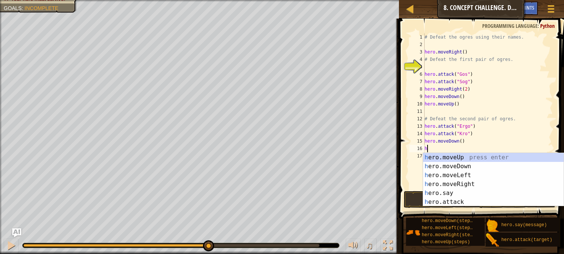
type textarea "her"
click at [456, 155] on div "her o.moveUp press enter her o.moveDown press enter her o.moveLeft press enter …" at bounding box center [493, 188] width 141 height 71
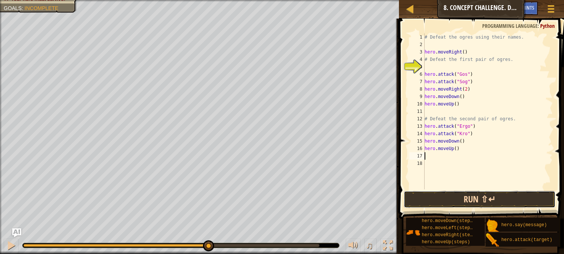
click at [461, 199] on button "Run ⇧↵" at bounding box center [479, 199] width 151 height 17
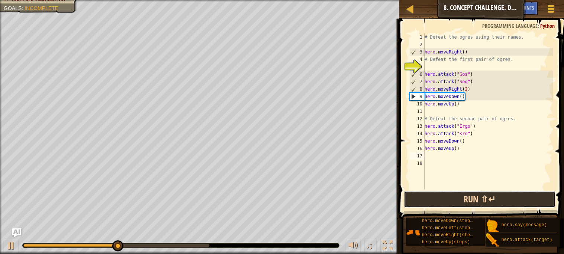
click at [475, 191] on button "Run ⇧↵" at bounding box center [479, 199] width 151 height 17
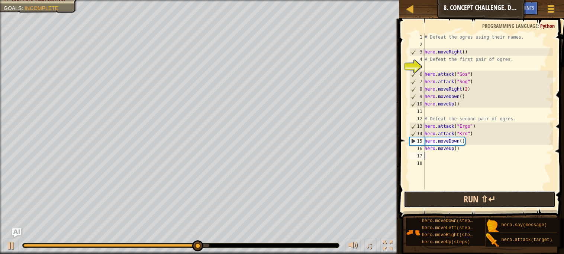
click at [460, 197] on button "Run ⇧↵" at bounding box center [479, 199] width 151 height 17
